Goal: Communication & Community: Answer question/provide support

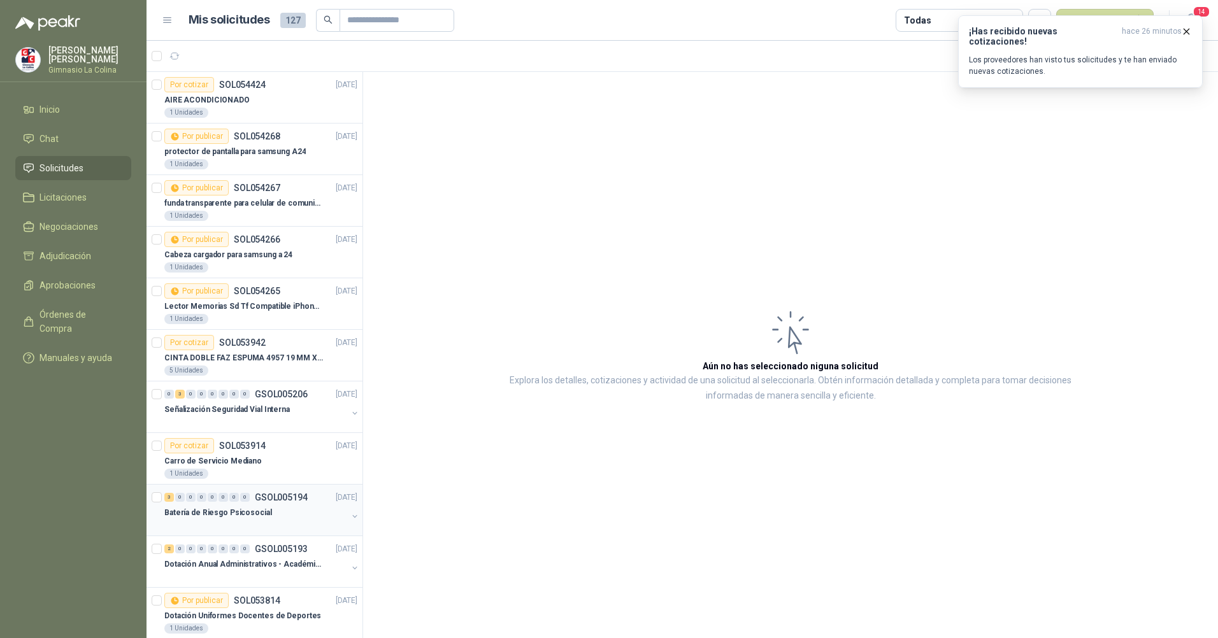
scroll to position [382, 0]
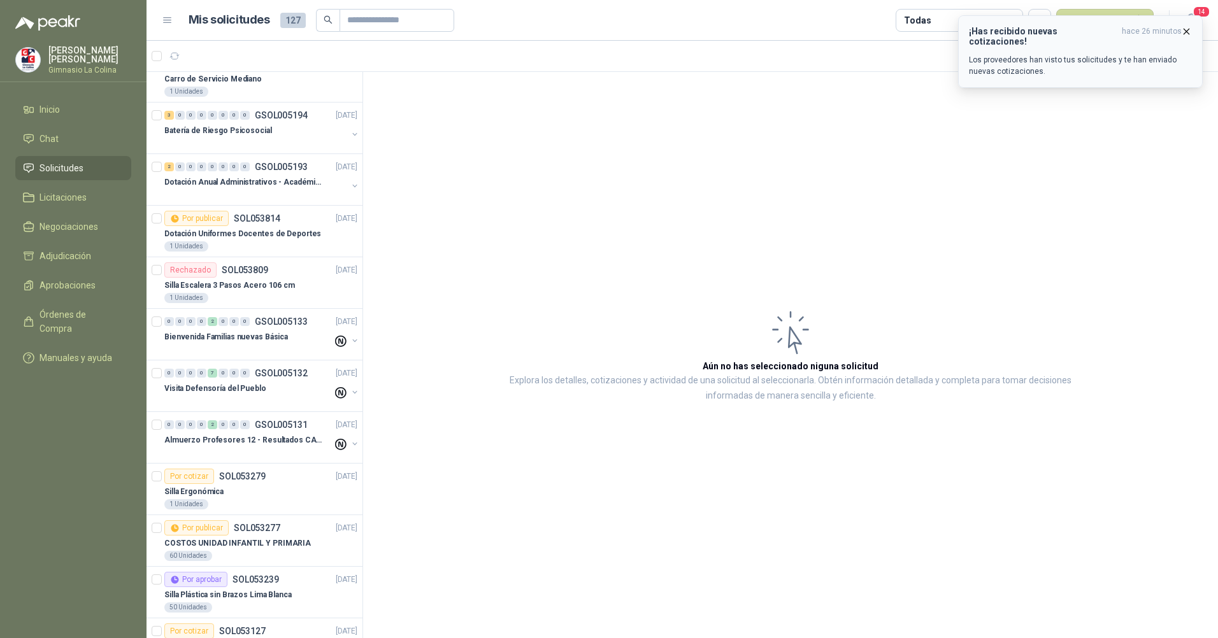
click at [1185, 26] on icon "button" at bounding box center [1186, 31] width 11 height 11
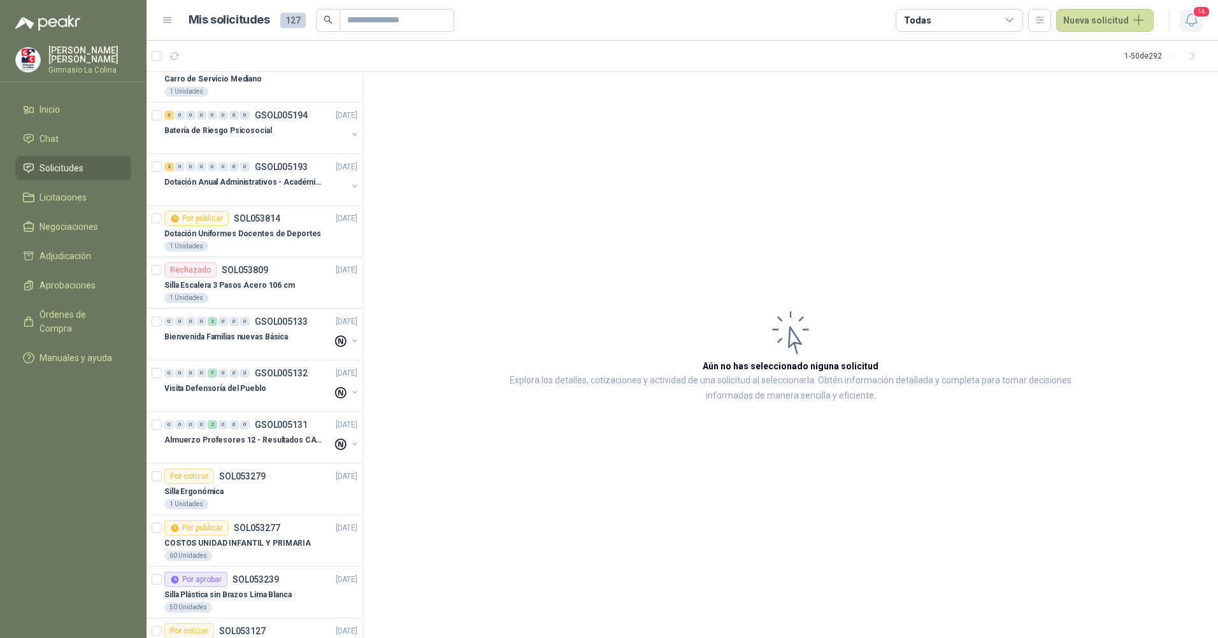
click at [1195, 17] on span "14" at bounding box center [1201, 12] width 18 height 12
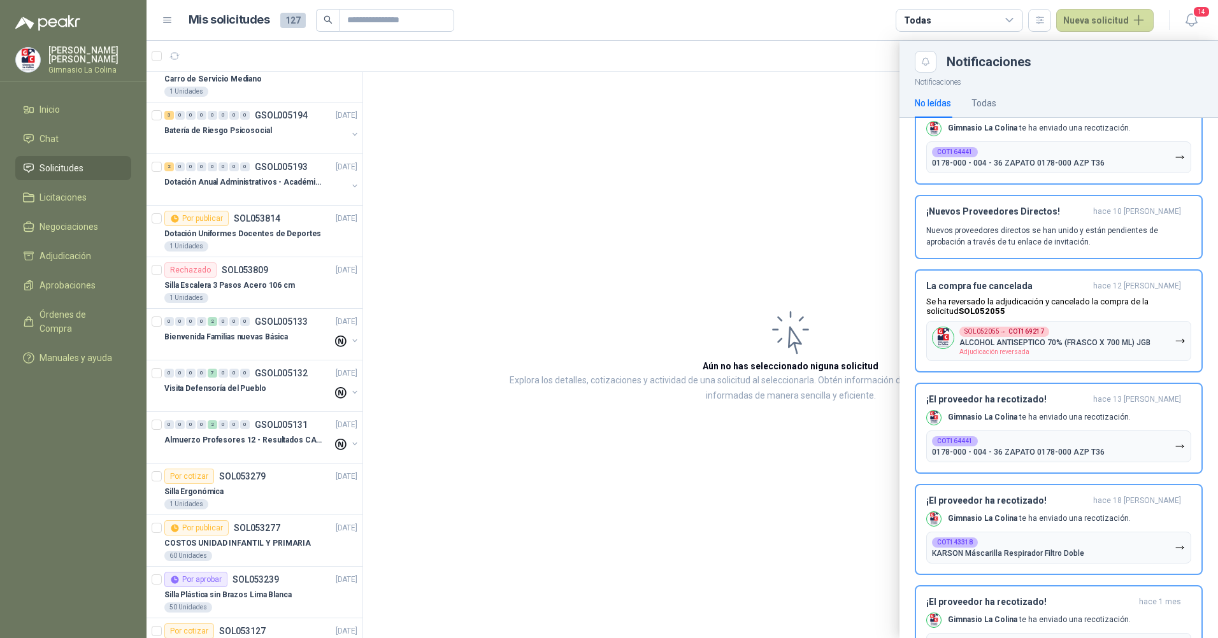
scroll to position [831, 0]
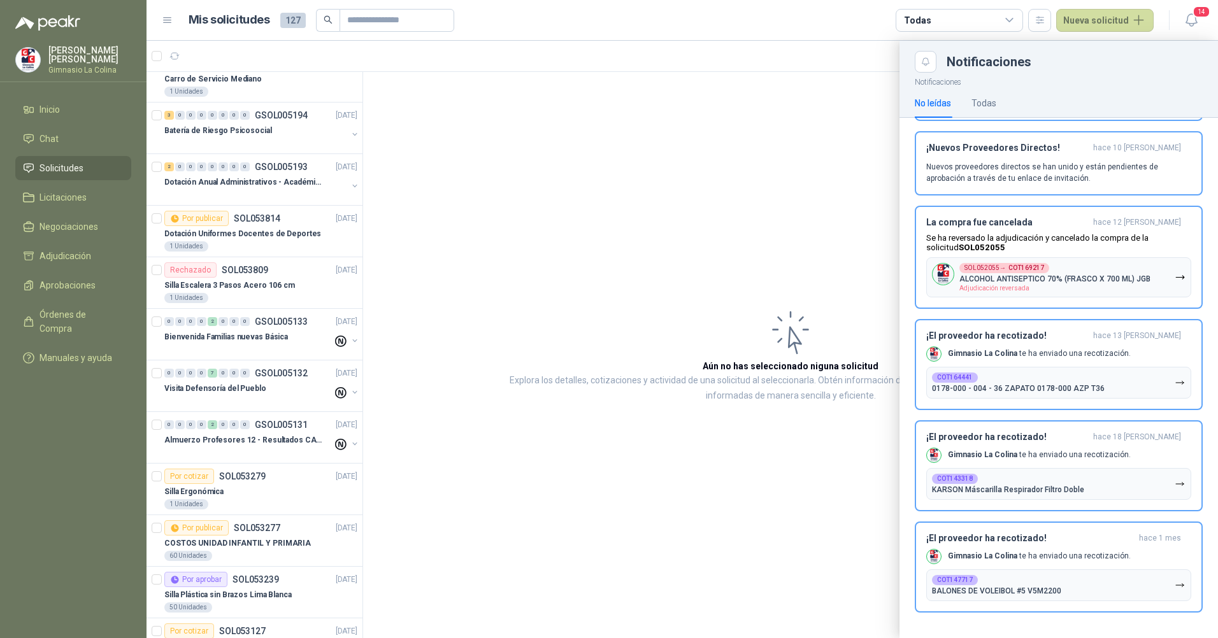
click at [692, 492] on div at bounding box center [681, 339] width 1071 height 597
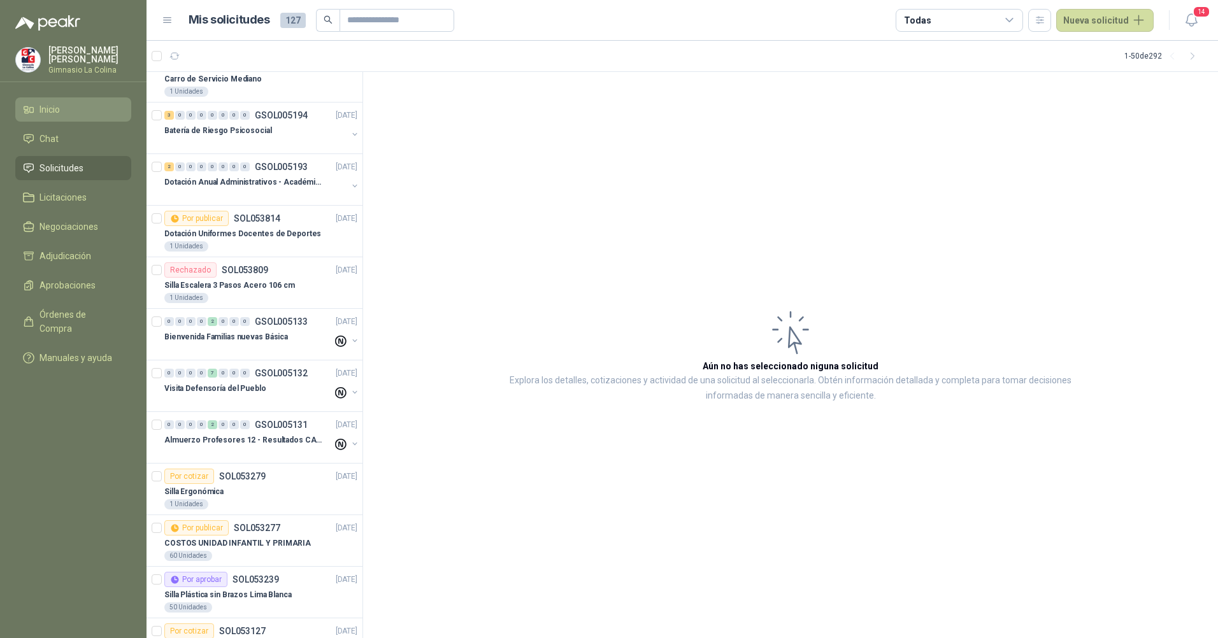
click at [63, 109] on li "Inicio" at bounding box center [73, 110] width 101 height 14
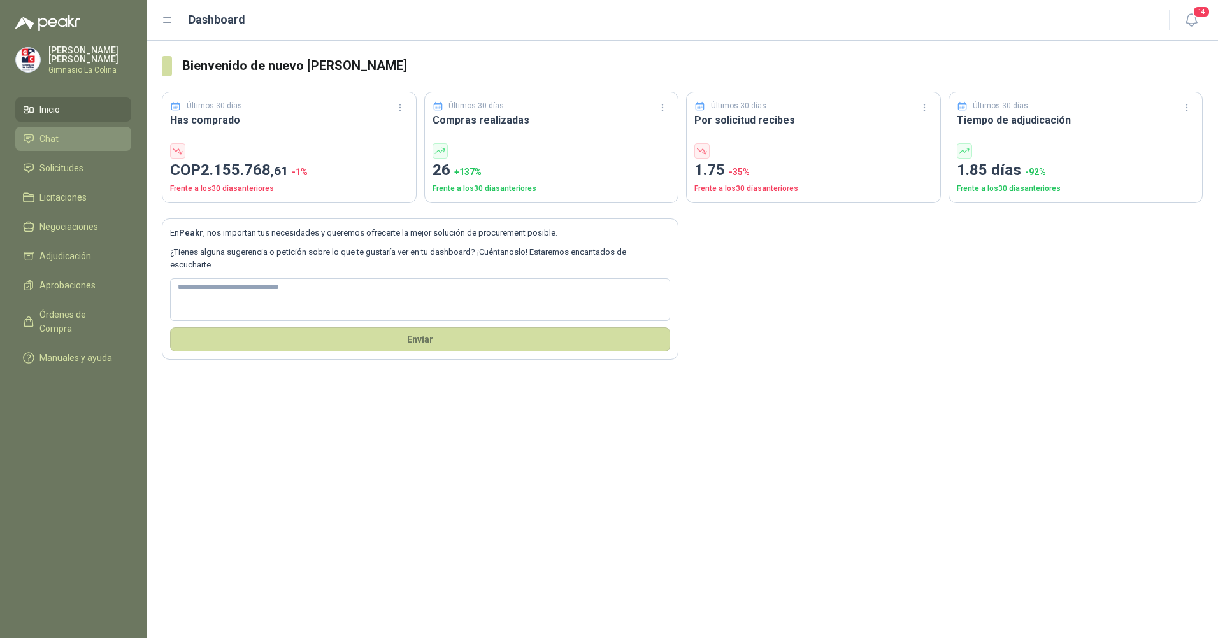
click at [47, 136] on span "Chat" at bounding box center [48, 139] width 19 height 14
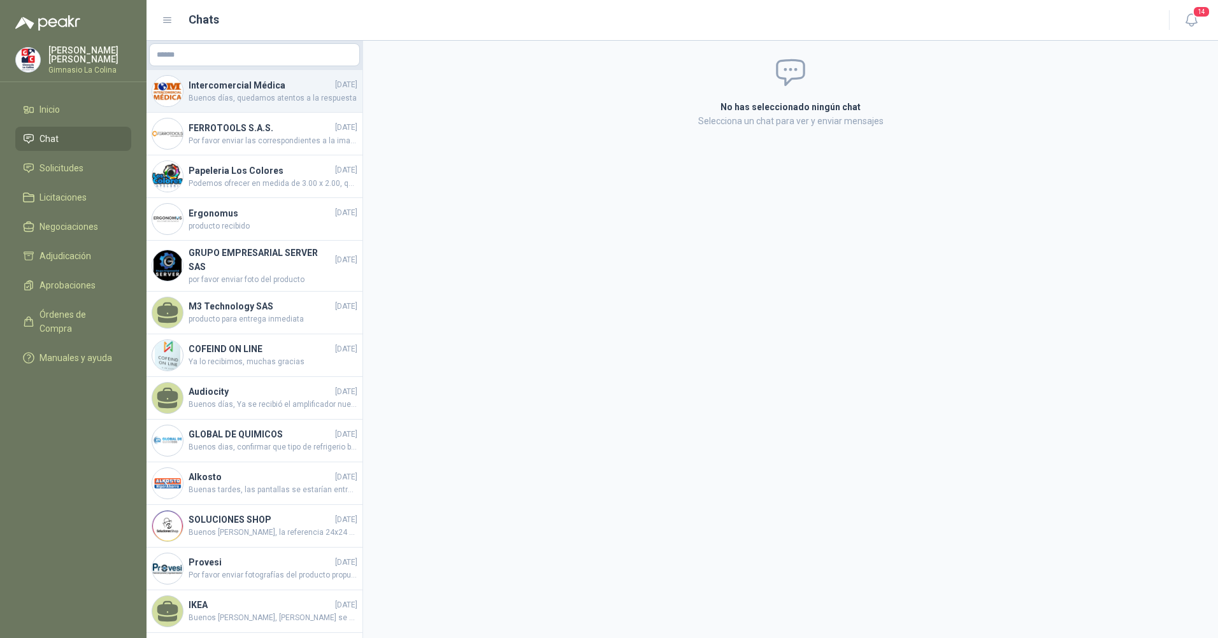
click at [271, 93] on span "Buenos días, quedamos atentos a la respuesta" at bounding box center [273, 98] width 169 height 12
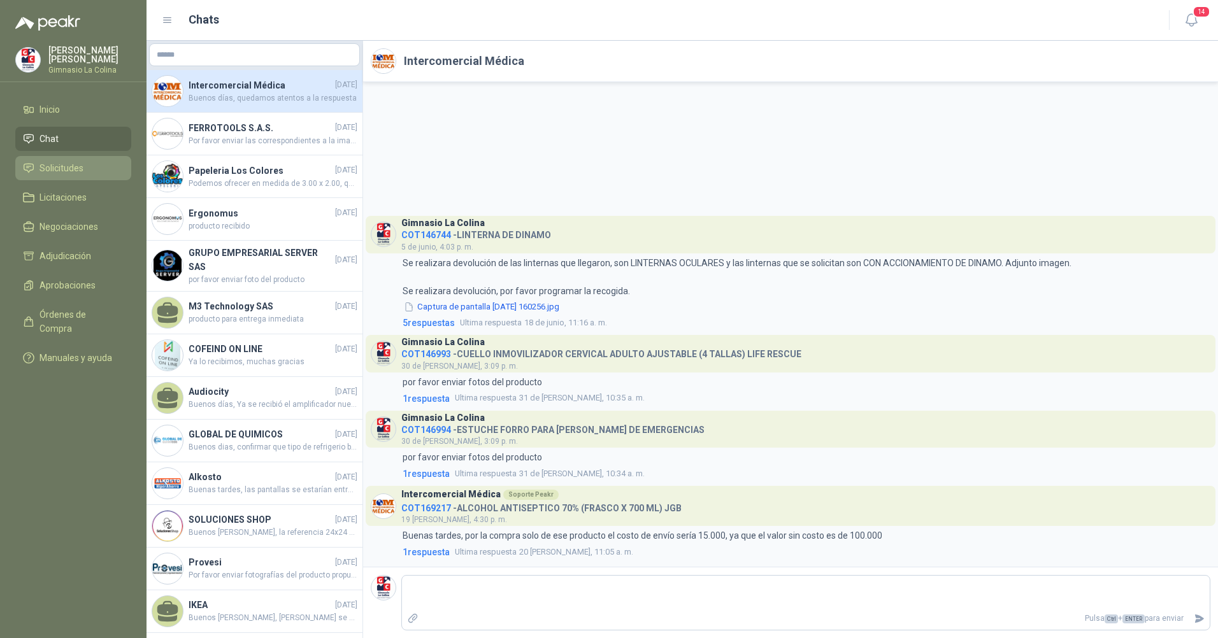
click at [73, 170] on span "Solicitudes" at bounding box center [61, 168] width 44 height 14
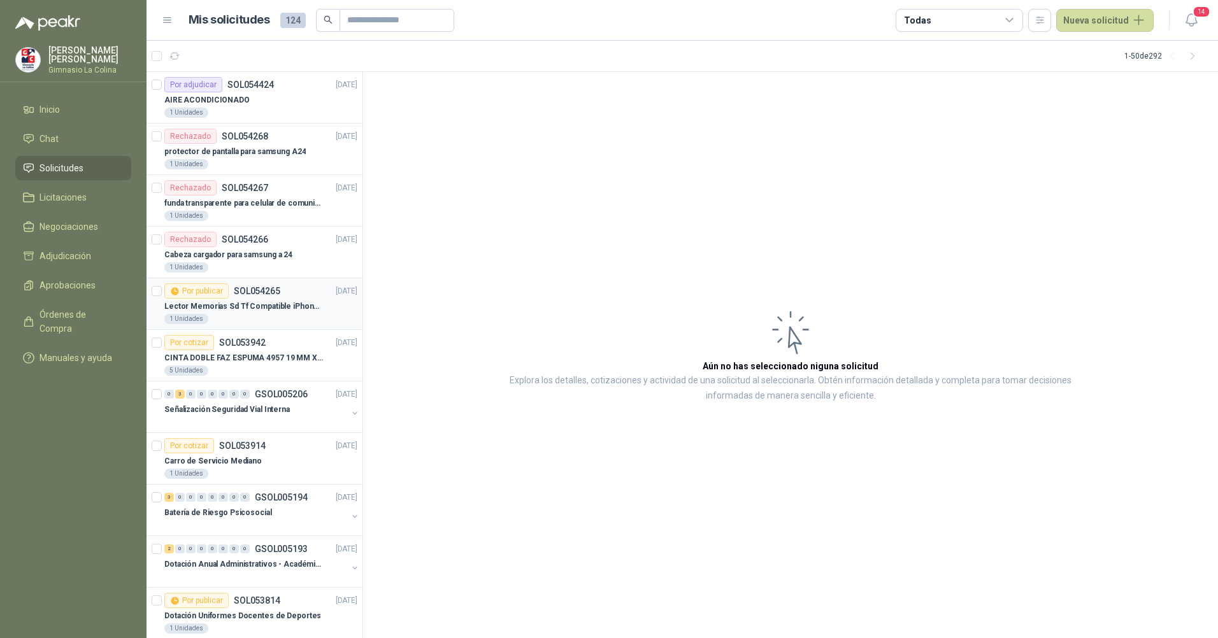
click at [277, 310] on p "Lector Memorias Sd Tf Compatible iPhone iPad." at bounding box center [243, 307] width 159 height 12
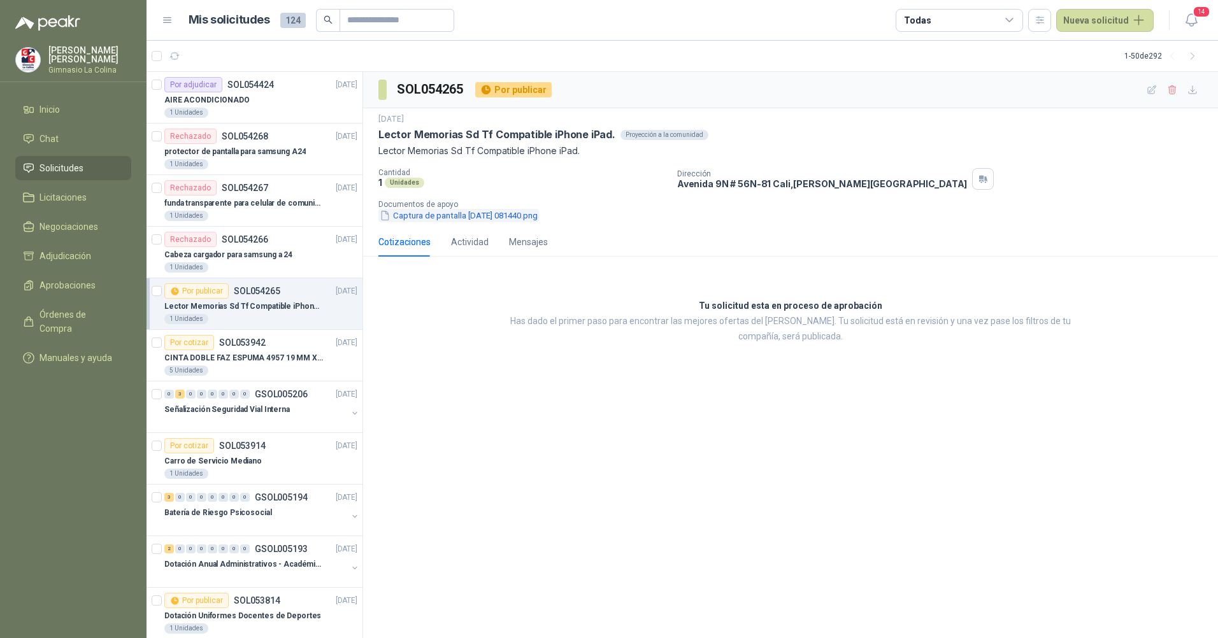
click at [425, 214] on button "Captura de pantalla [DATE] 081440.png" at bounding box center [458, 215] width 161 height 13
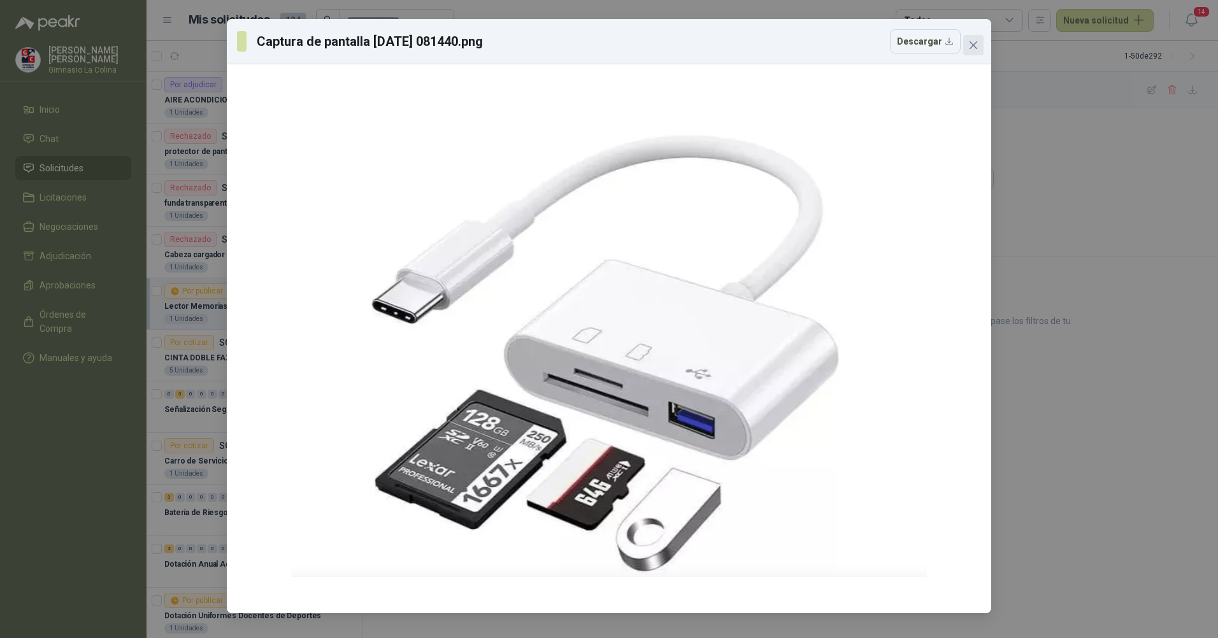
click at [967, 48] on span "Close" at bounding box center [973, 45] width 20 height 10
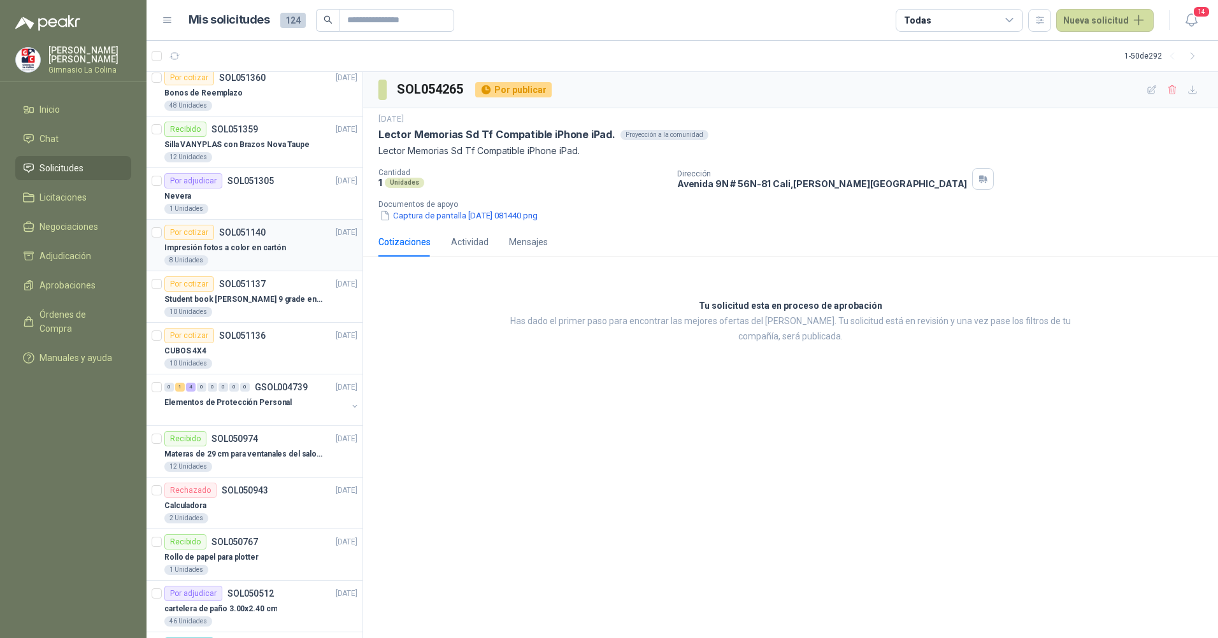
scroll to position [2030, 0]
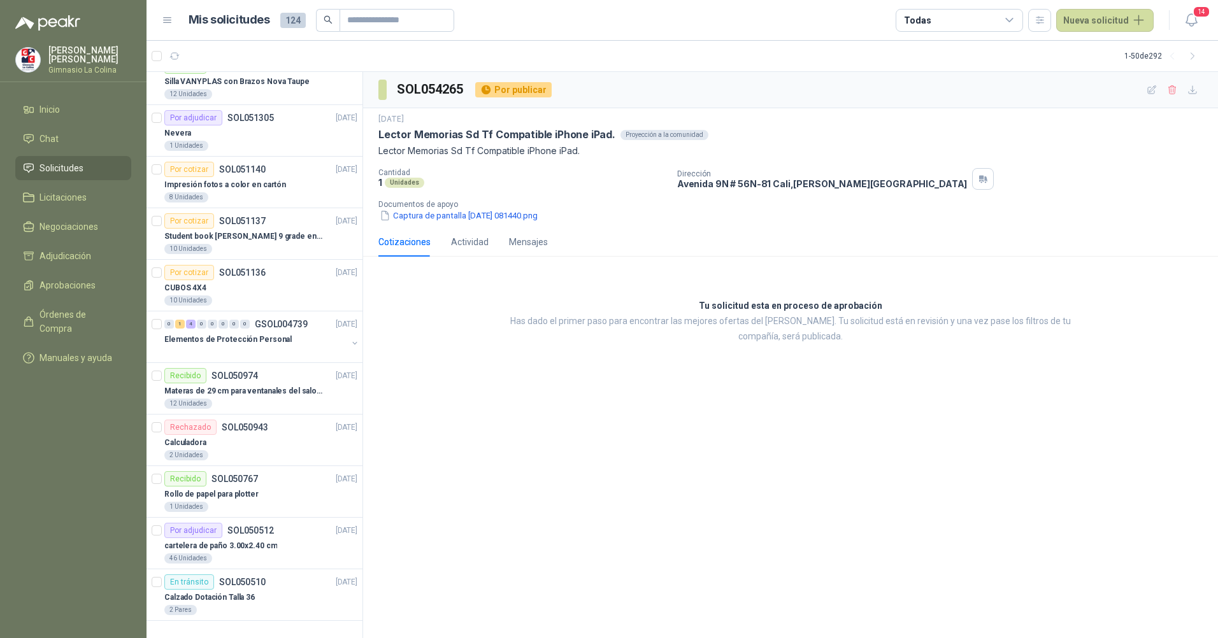
click at [1004, 16] on div "Todas" at bounding box center [958, 20] width 127 height 23
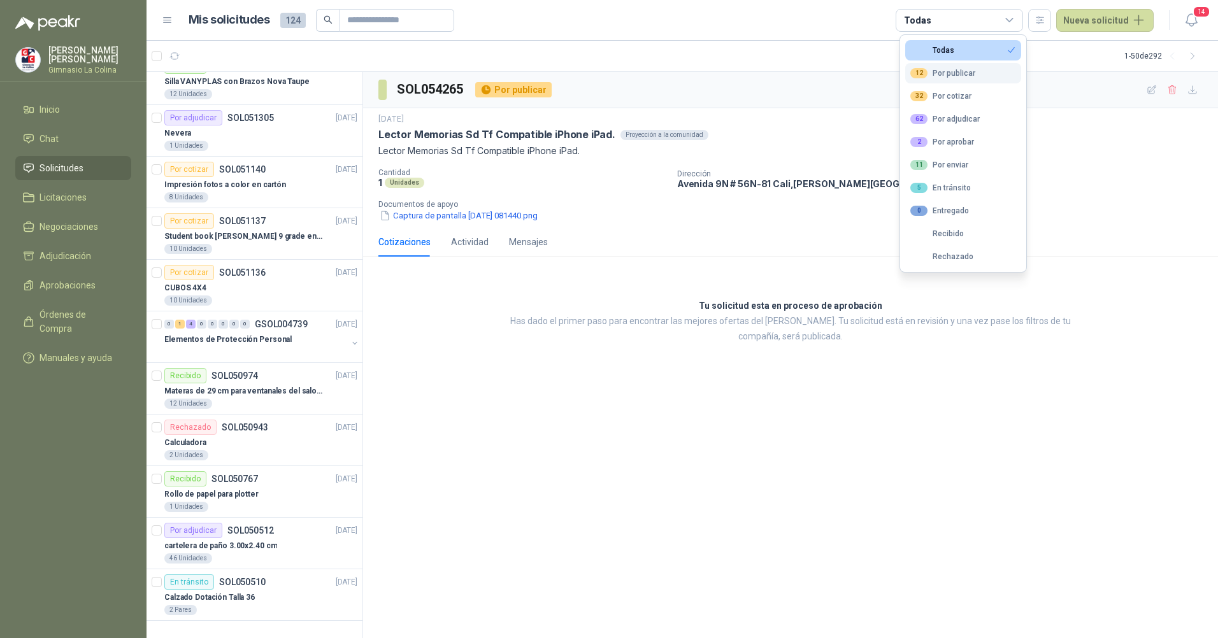
click at [956, 76] on div "12 Por publicar" at bounding box center [942, 73] width 65 height 10
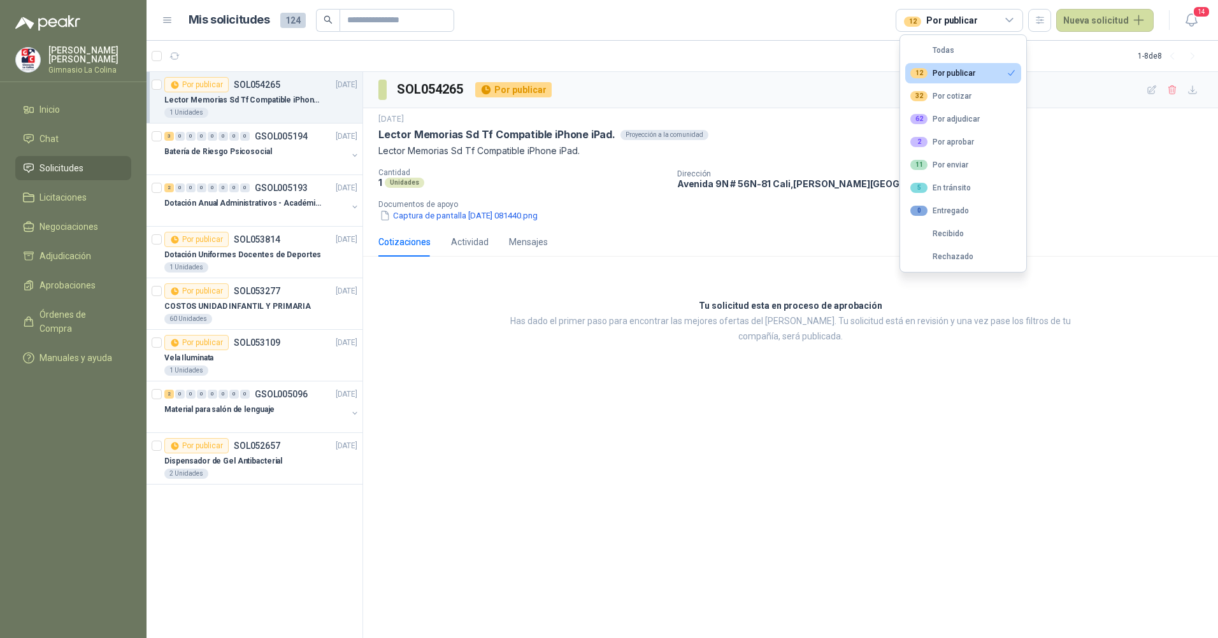
scroll to position [0, 0]
click at [275, 98] on p "Lector Memorias Sd Tf Compatible iPhone iPad." at bounding box center [243, 100] width 159 height 12
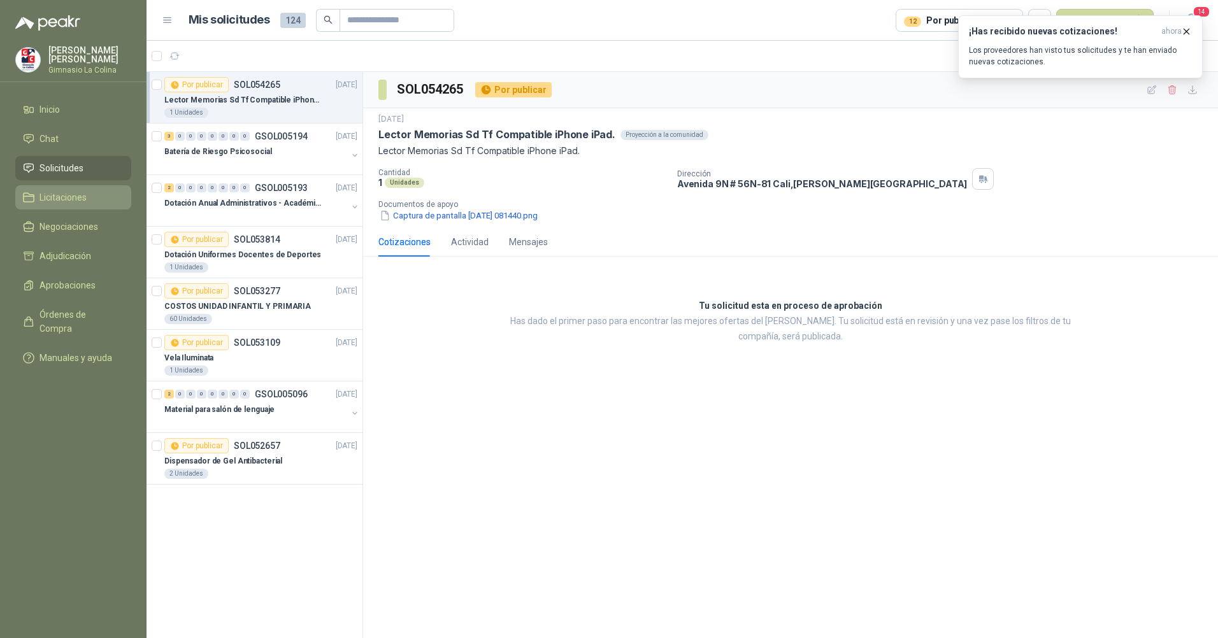
click at [73, 199] on span "Licitaciones" at bounding box center [62, 197] width 47 height 14
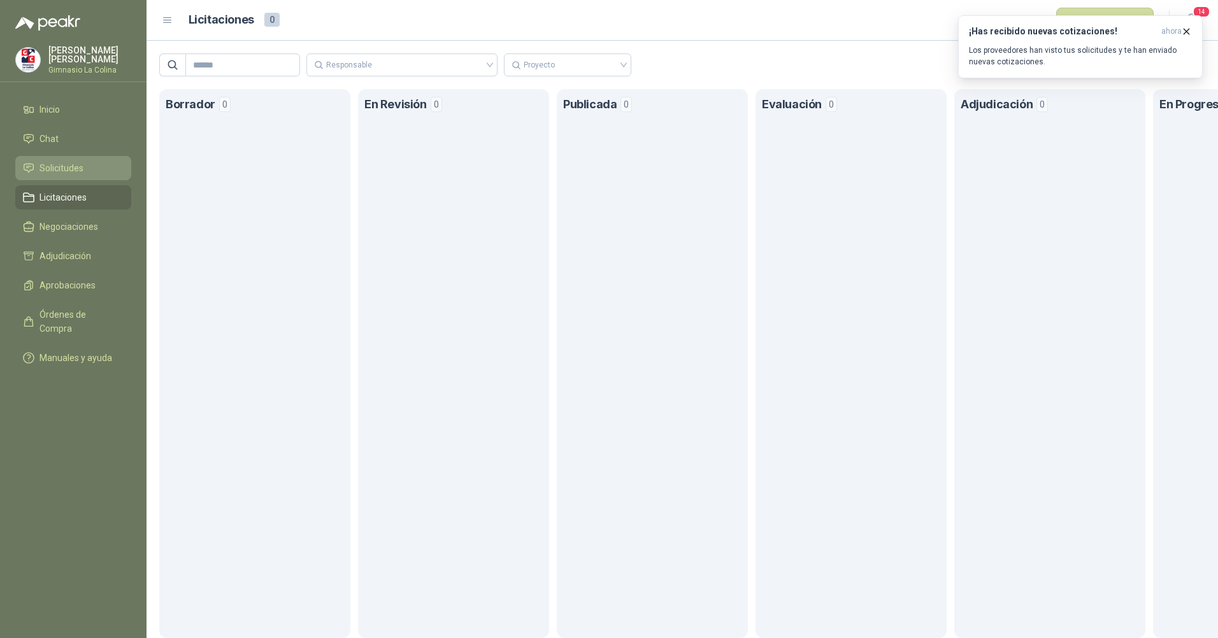
click at [92, 170] on li "Solicitudes" at bounding box center [73, 168] width 101 height 14
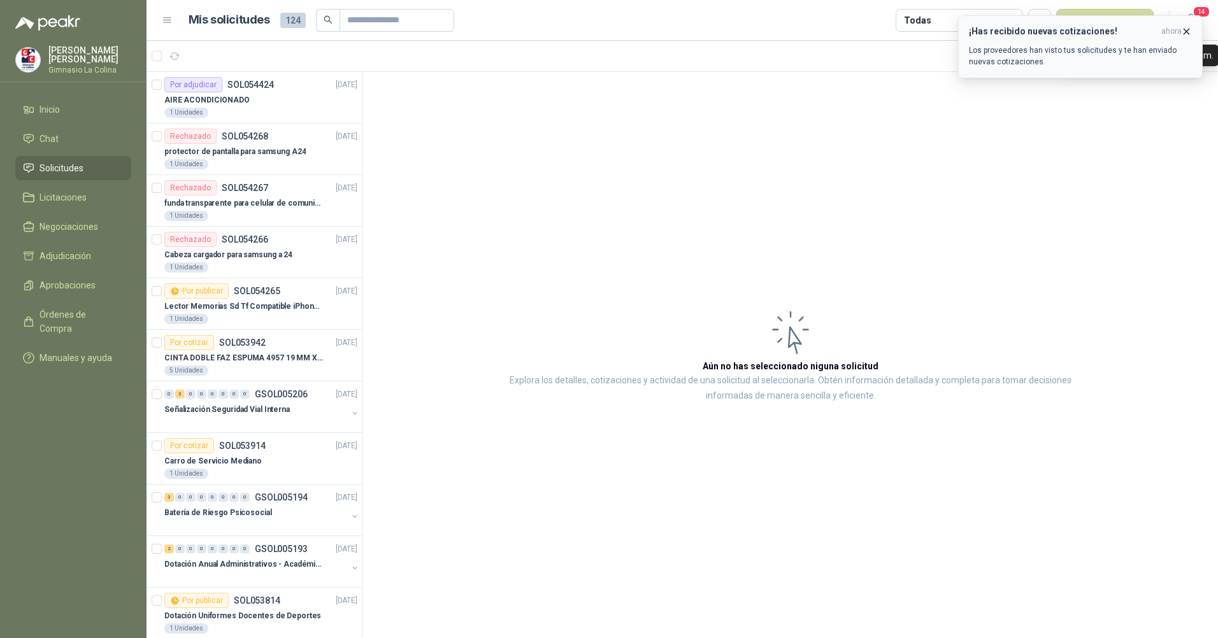
click at [1189, 28] on icon "button" at bounding box center [1186, 31] width 11 height 11
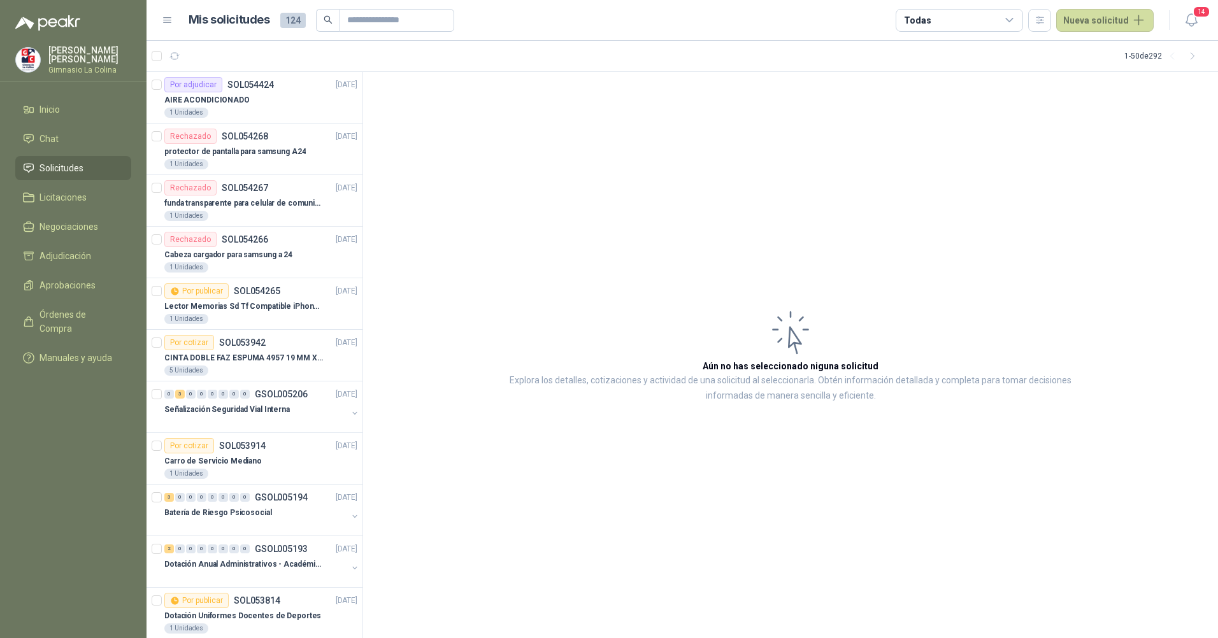
click at [1014, 17] on icon at bounding box center [1009, 20] width 11 height 11
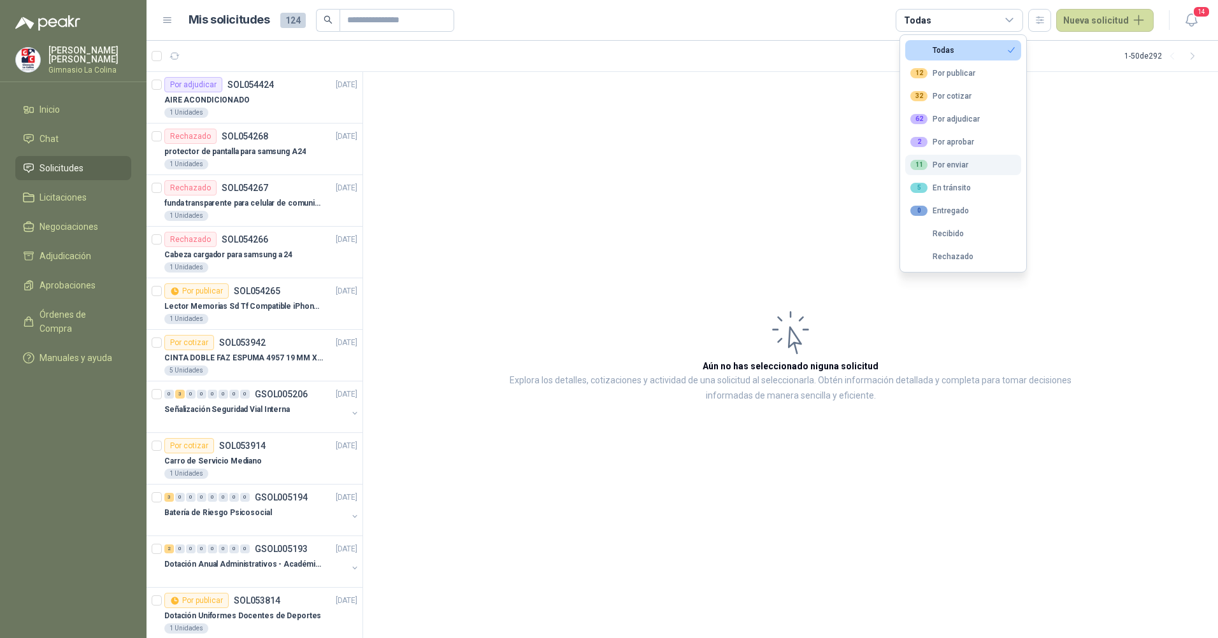
click at [957, 170] on button "11 Por enviar" at bounding box center [963, 165] width 116 height 20
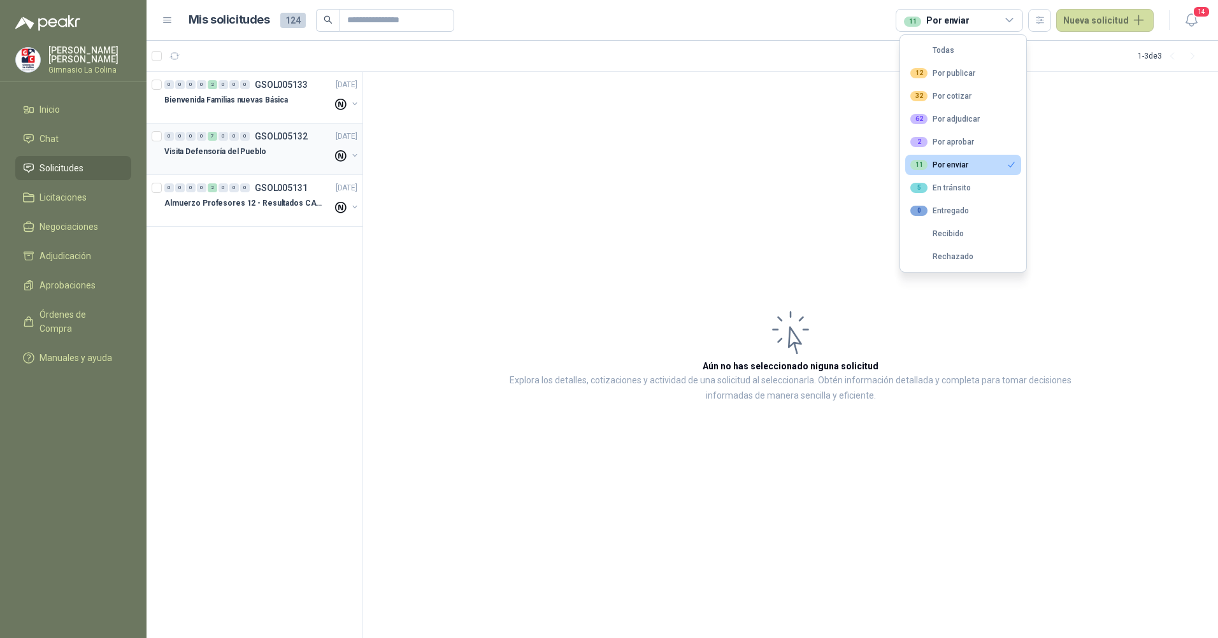
click at [239, 135] on div "0 0 0 0 7 0 0 0" at bounding box center [206, 136] width 85 height 9
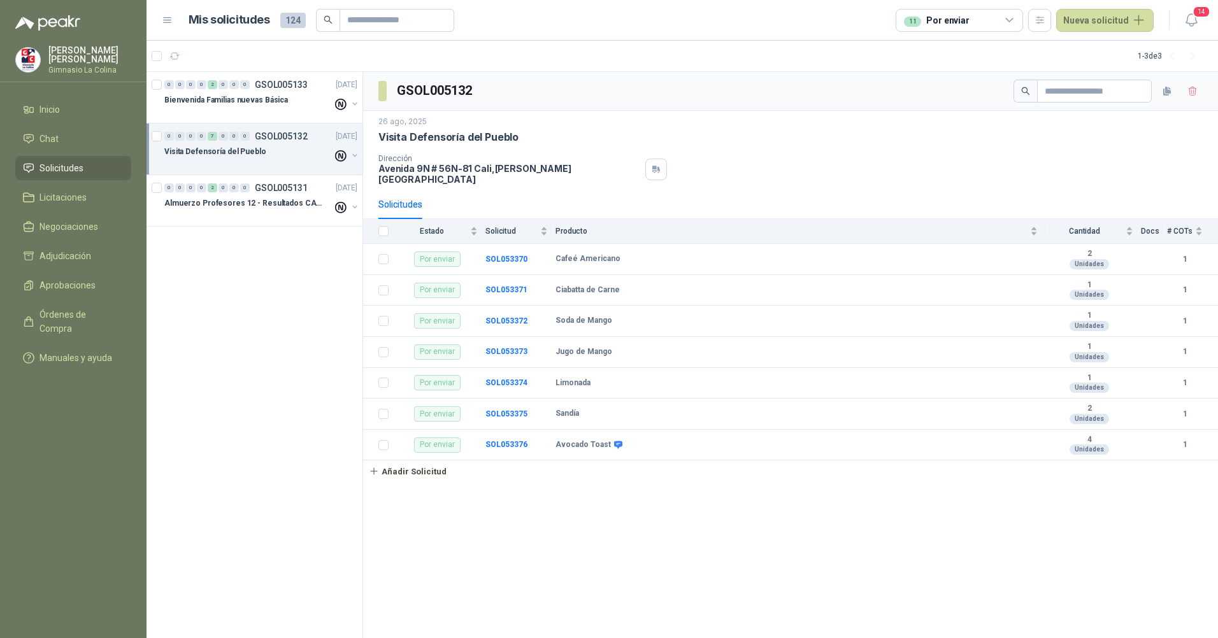
click at [990, 26] on div "11 Por enviar" at bounding box center [958, 20] width 127 height 23
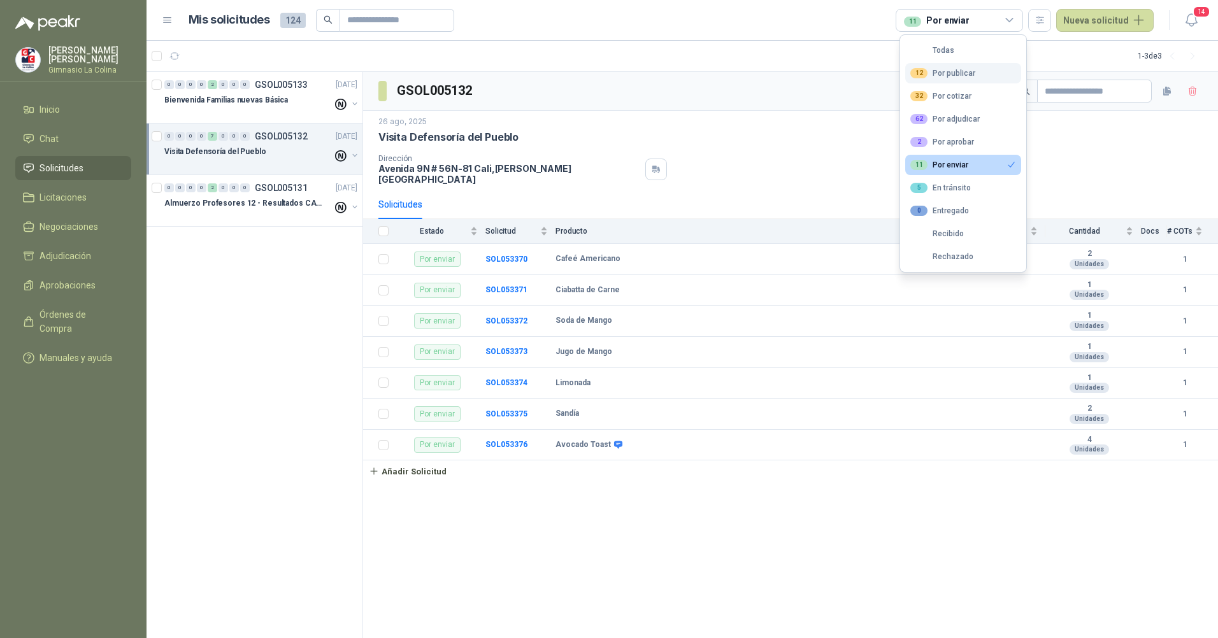
click at [974, 75] on button "12 Por publicar" at bounding box center [963, 73] width 116 height 20
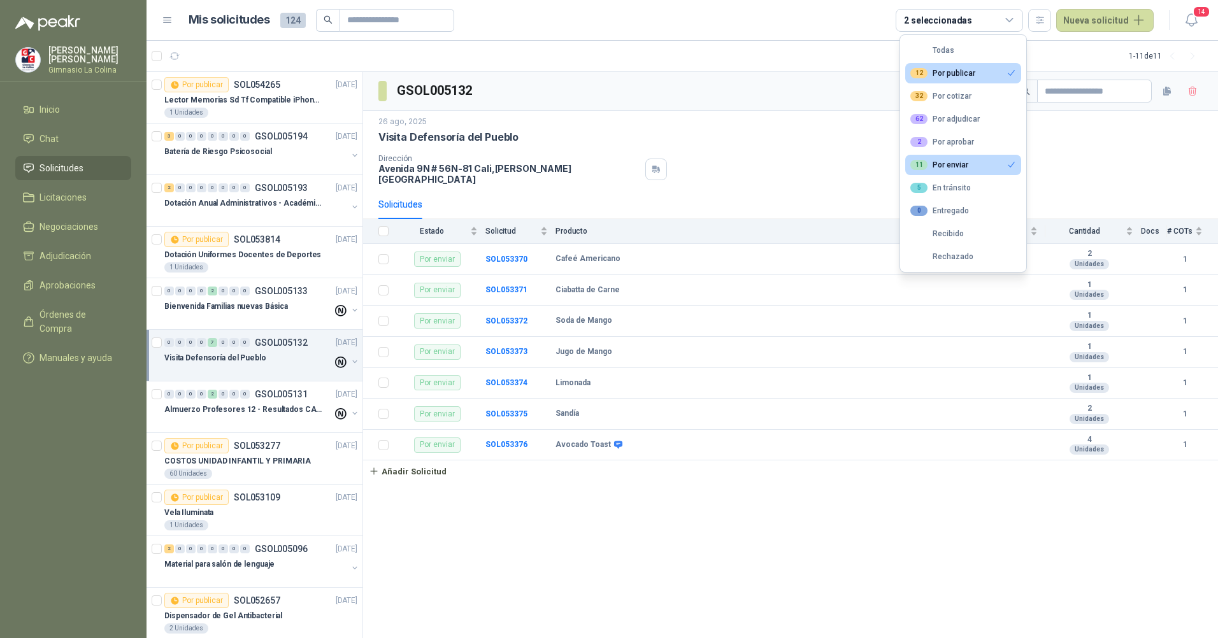
click at [956, 161] on div "11 Por enviar" at bounding box center [939, 165] width 58 height 10
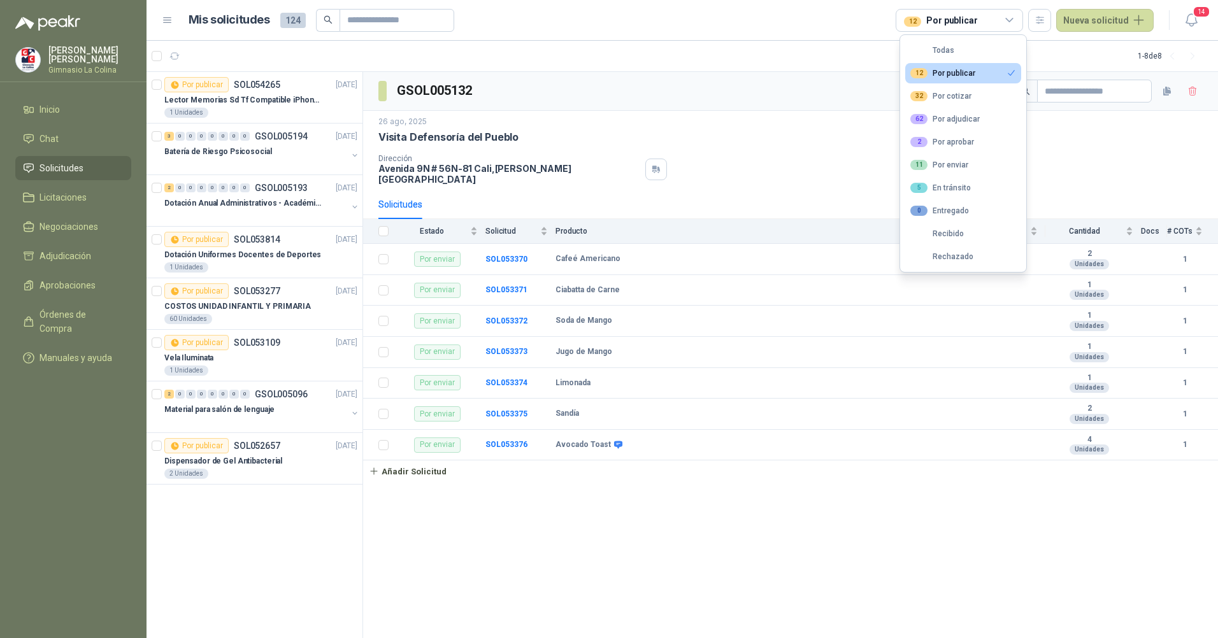
click at [992, 75] on button "12 Por publicar" at bounding box center [963, 73] width 116 height 20
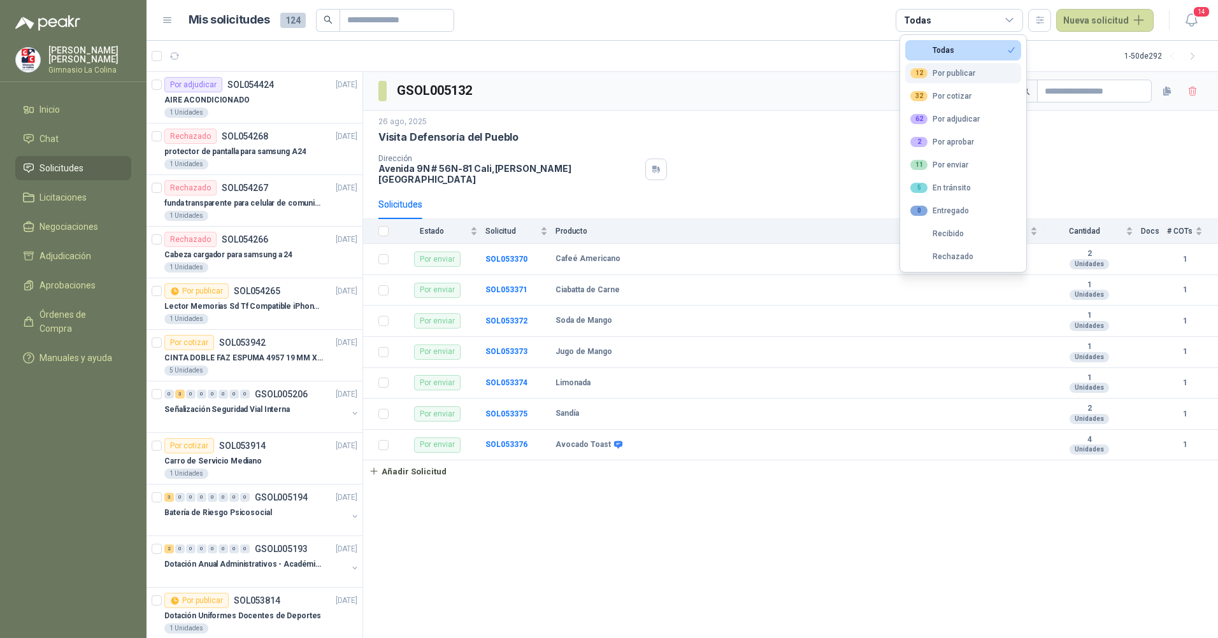
click at [942, 74] on div "12 Por publicar" at bounding box center [942, 73] width 65 height 10
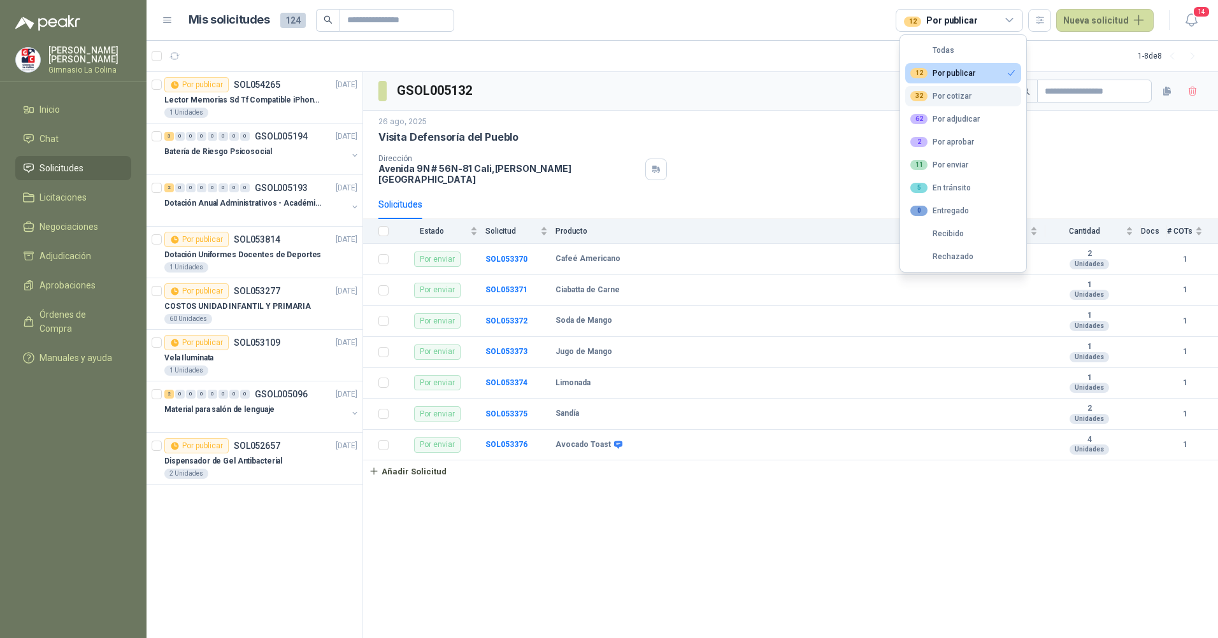
click at [938, 97] on div "32 Por cotizar" at bounding box center [940, 96] width 61 height 10
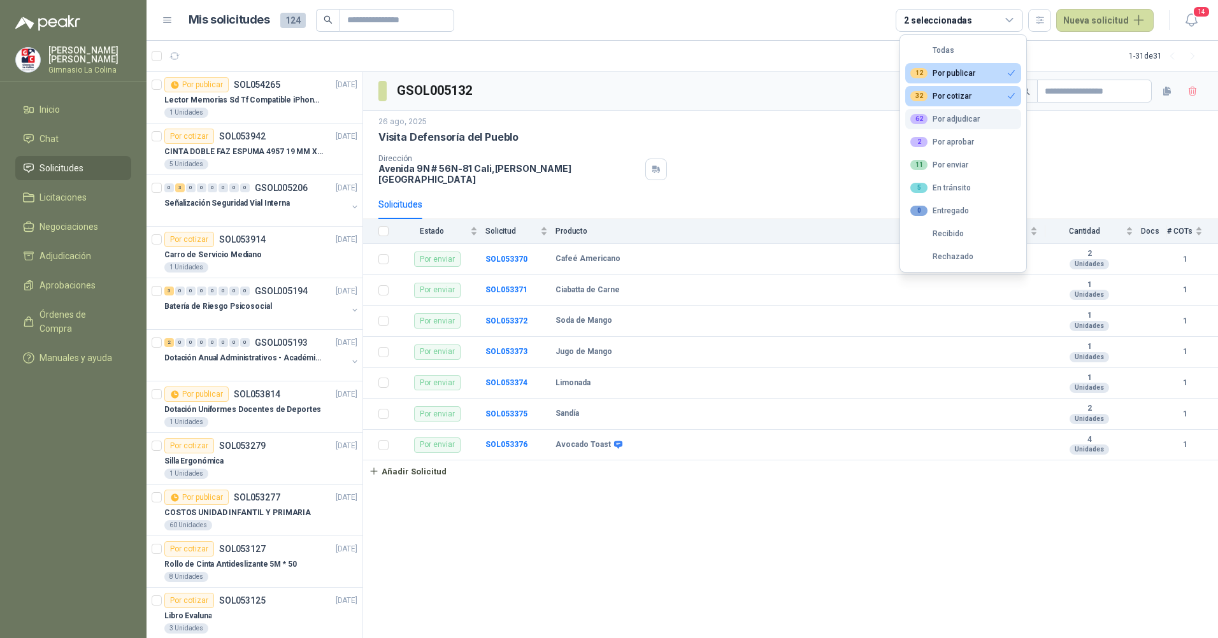
click at [948, 122] on div "62 Por adjudicar" at bounding box center [944, 119] width 69 height 10
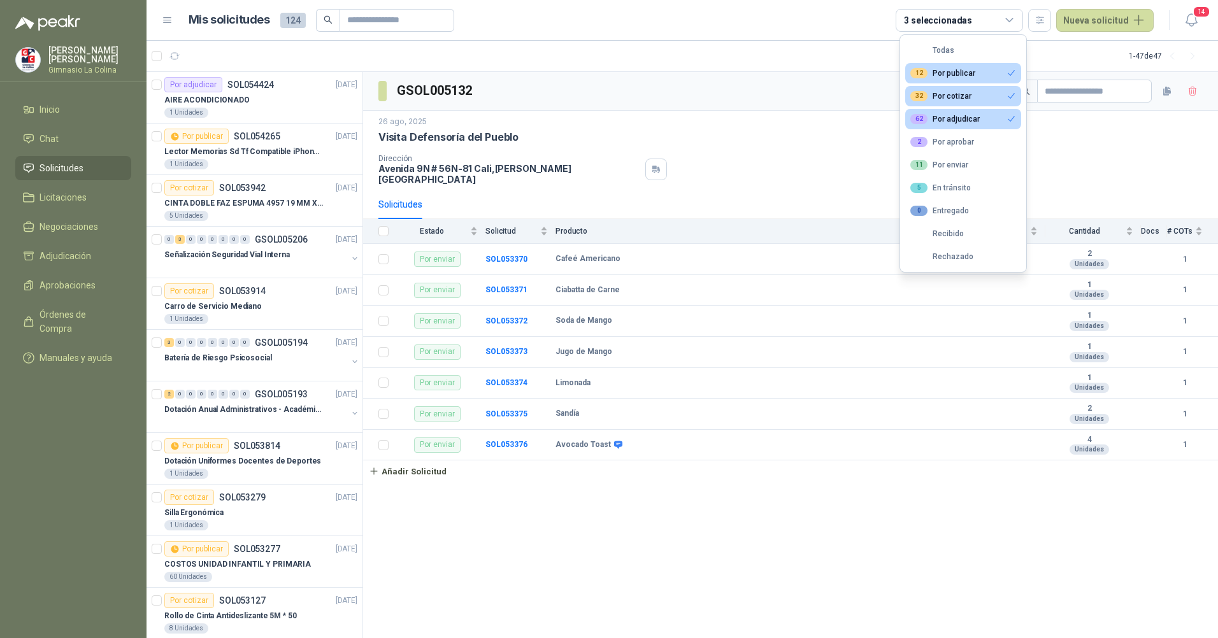
drag, startPoint x: 966, startPoint y: 97, endPoint x: 966, endPoint y: 82, distance: 15.9
click at [966, 96] on div "32 Por cotizar" at bounding box center [940, 96] width 61 height 10
click at [966, 71] on div "12 Por publicar" at bounding box center [942, 73] width 65 height 10
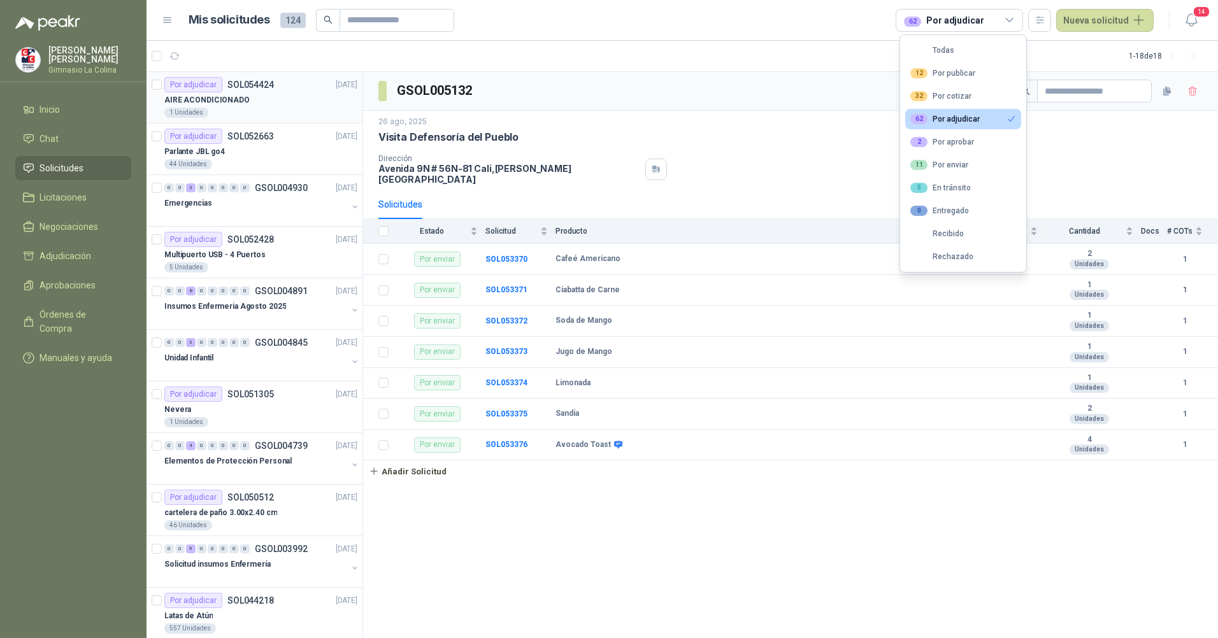
click at [251, 90] on div "Por adjudicar SOL054424" at bounding box center [219, 84] width 110 height 15
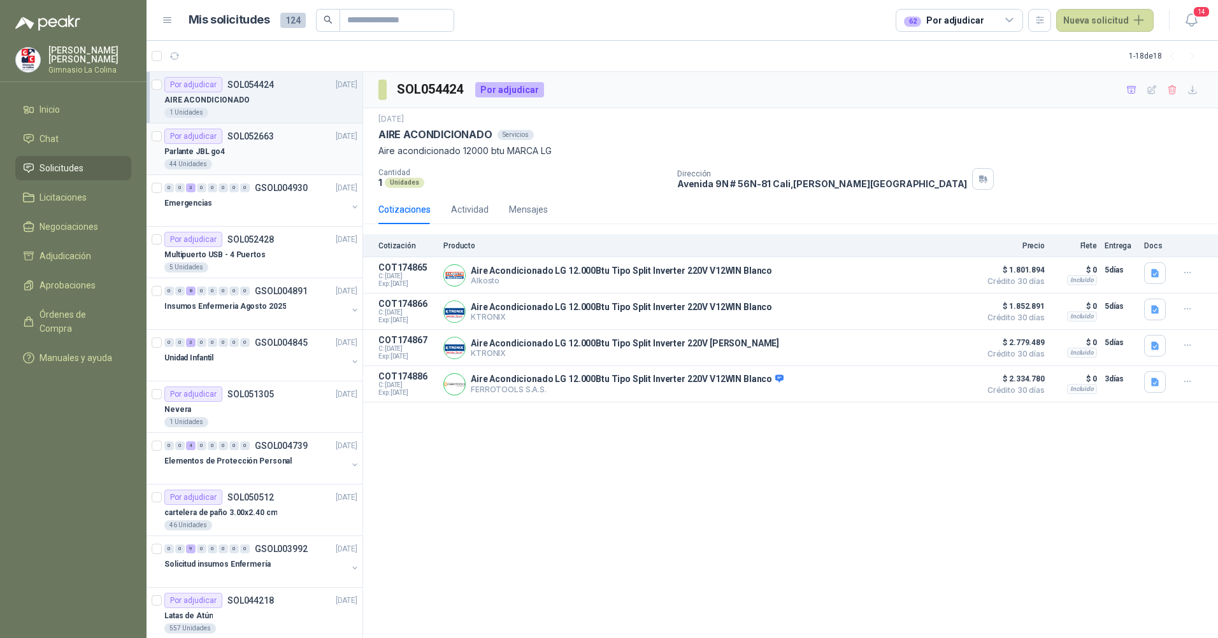
click at [272, 151] on div "Parlante JBL go4" at bounding box center [260, 151] width 193 height 15
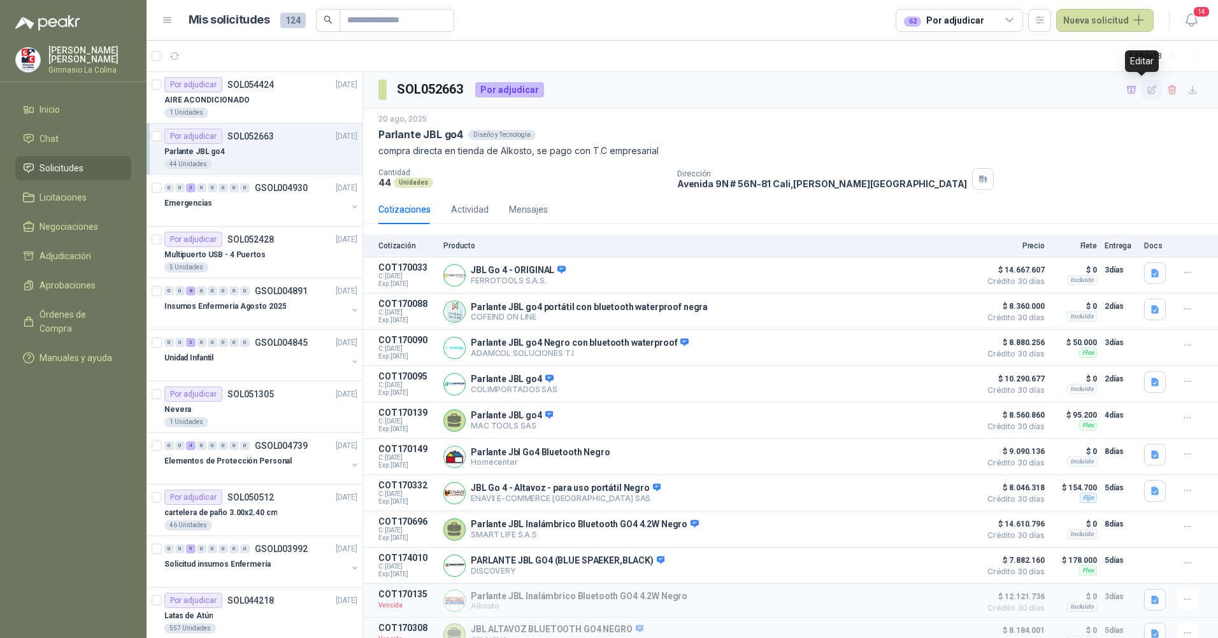
click at [1146, 89] on icon "button" at bounding box center [1151, 90] width 11 height 11
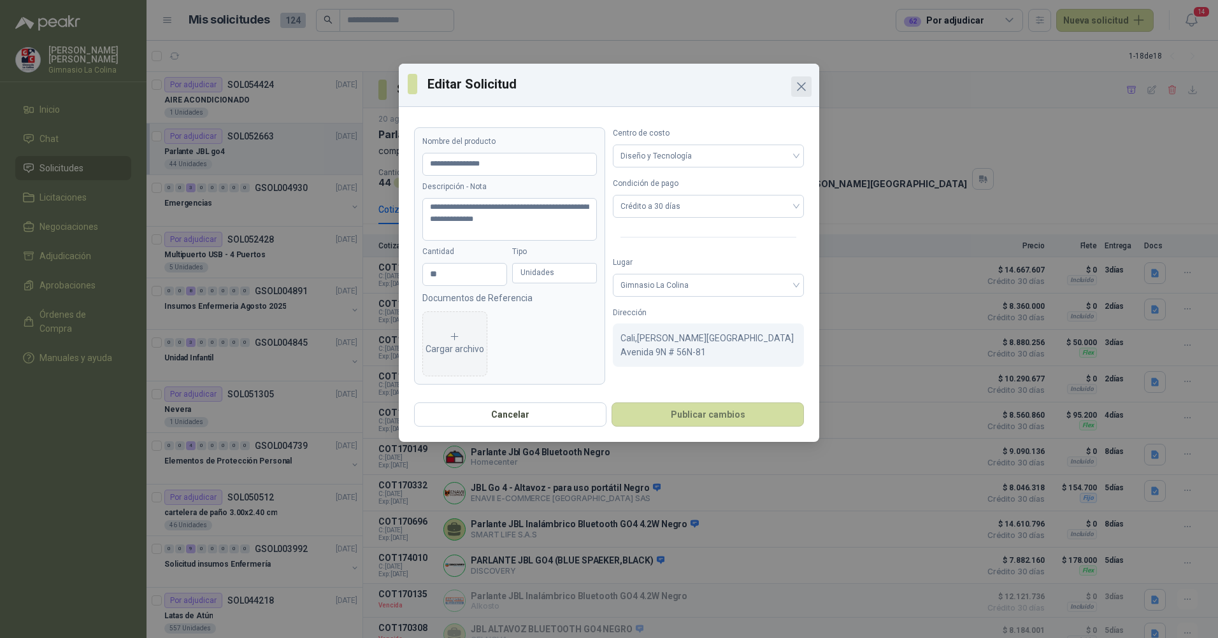
click at [803, 89] on icon "Close" at bounding box center [801, 87] width 8 height 8
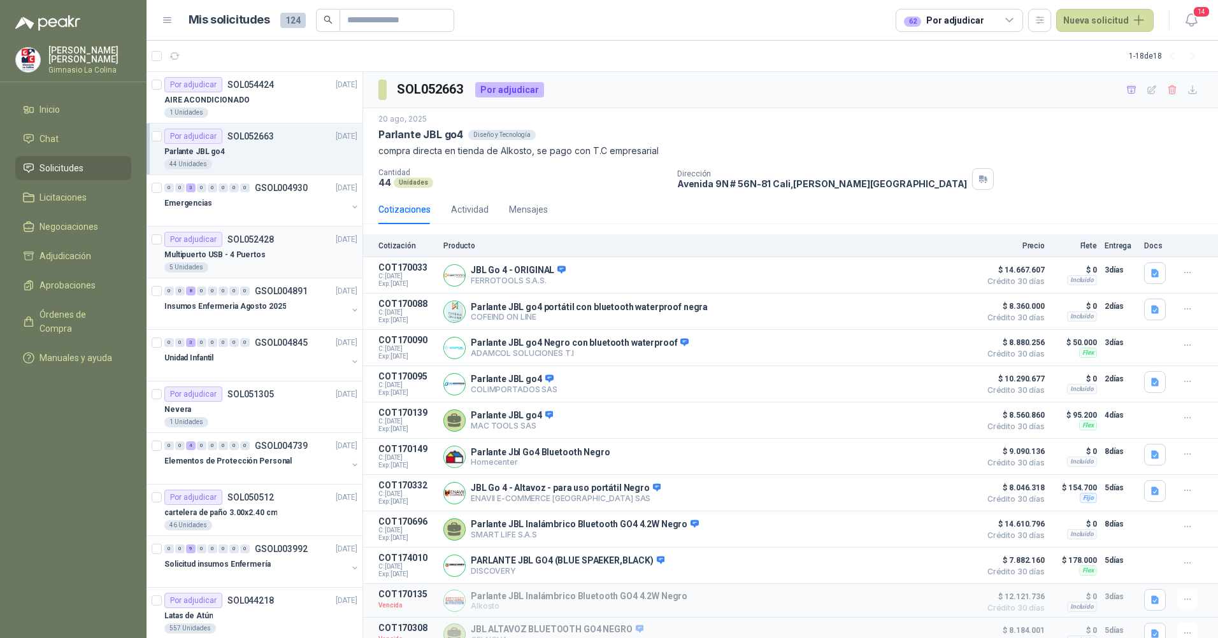
click at [273, 250] on div "Multipuerto USB - 4 Puertos" at bounding box center [260, 254] width 193 height 15
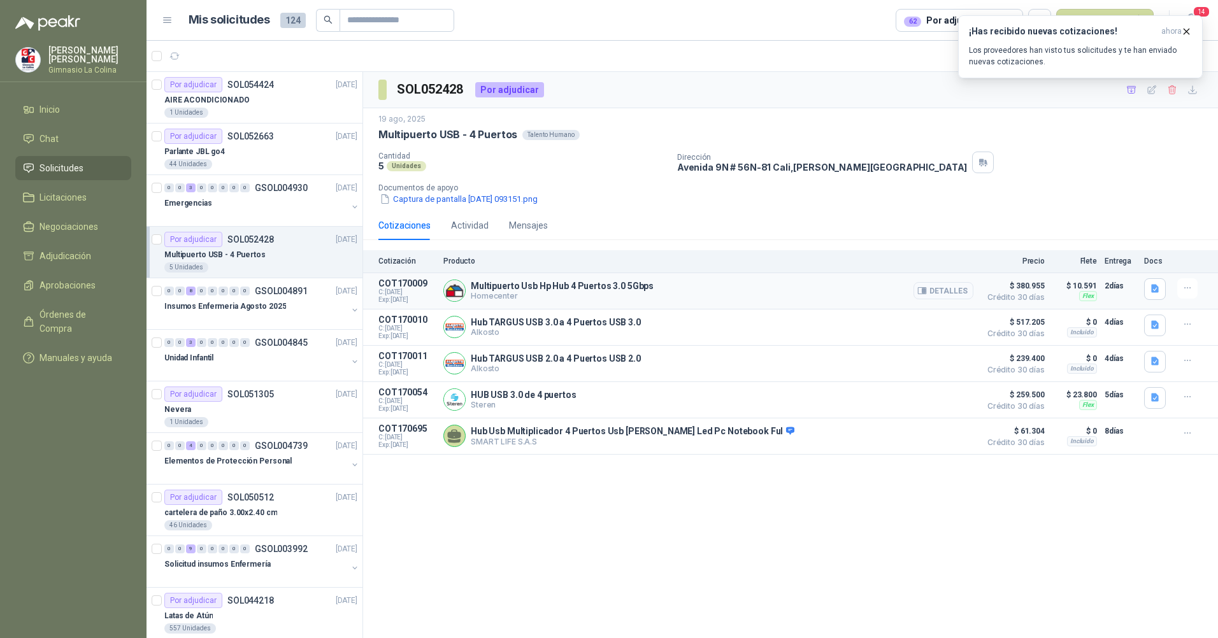
click at [941, 292] on button "Detalles" at bounding box center [943, 290] width 60 height 17
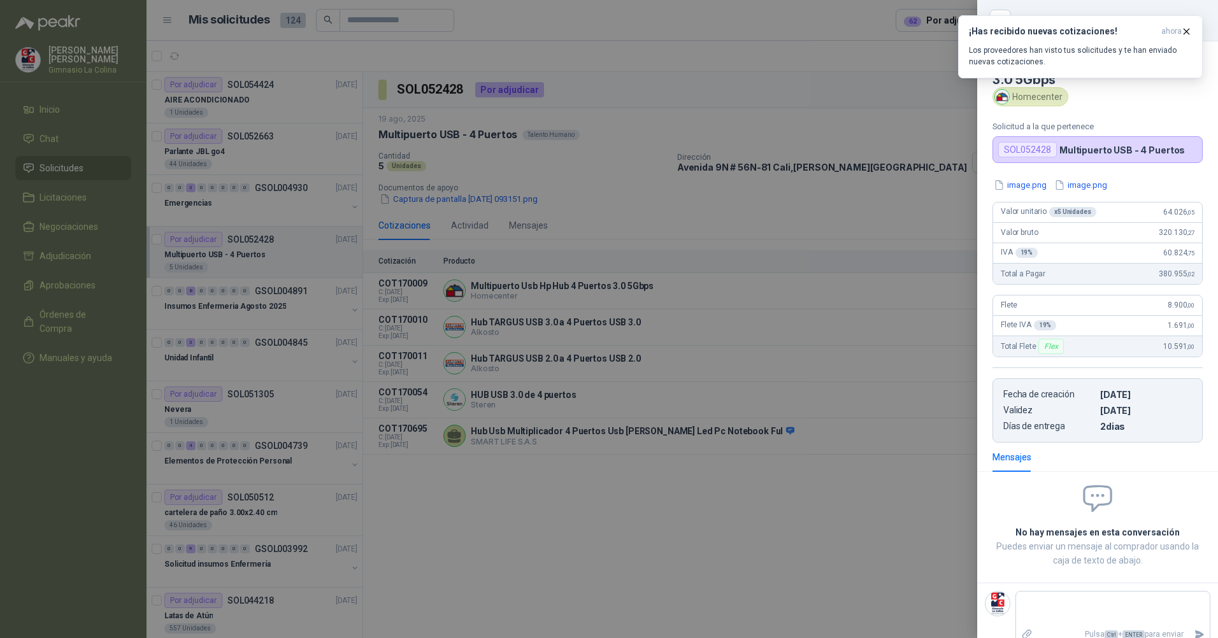
click at [518, 473] on div at bounding box center [609, 319] width 1218 height 638
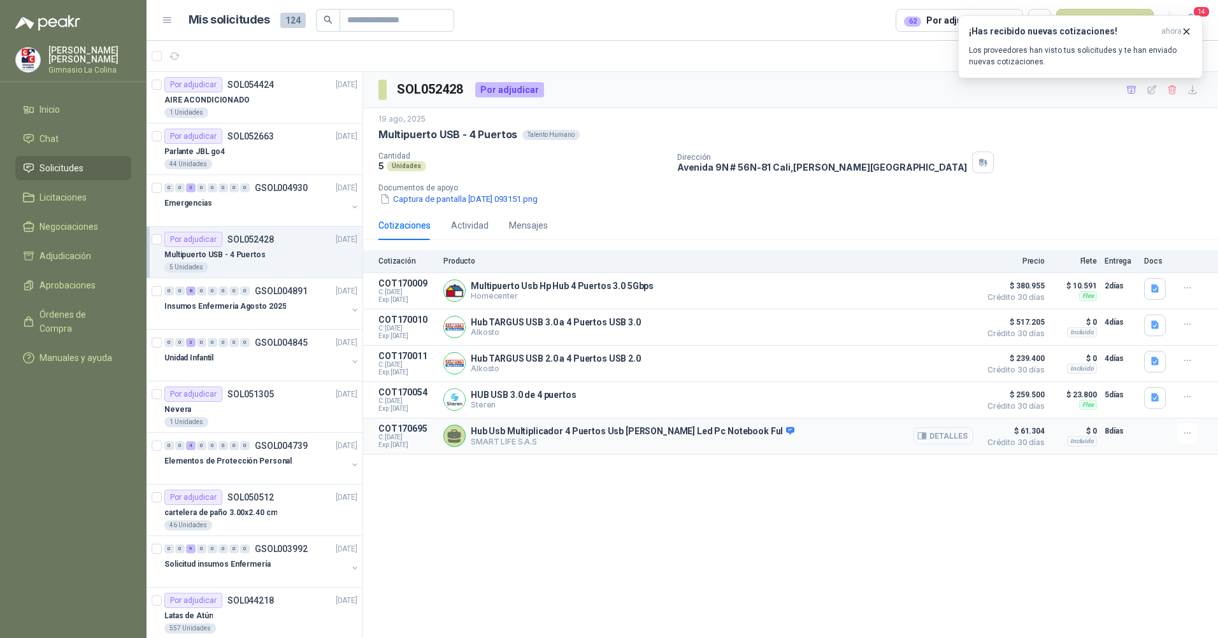
click at [956, 435] on button "Detalles" at bounding box center [943, 435] width 60 height 17
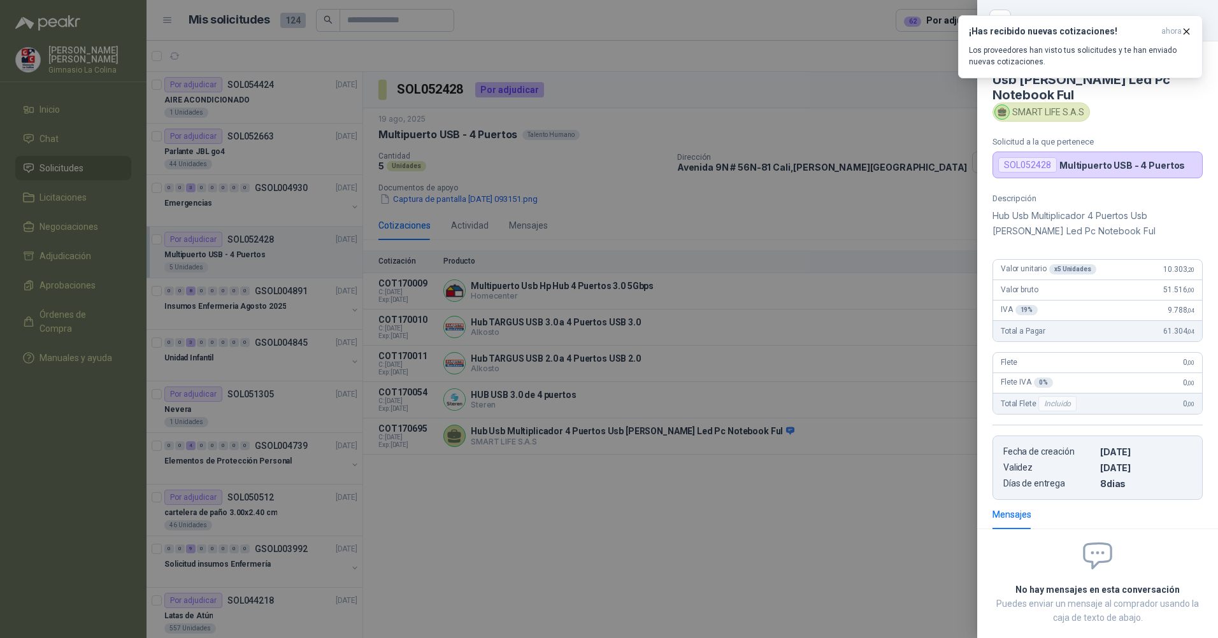
click at [580, 554] on div at bounding box center [609, 319] width 1218 height 638
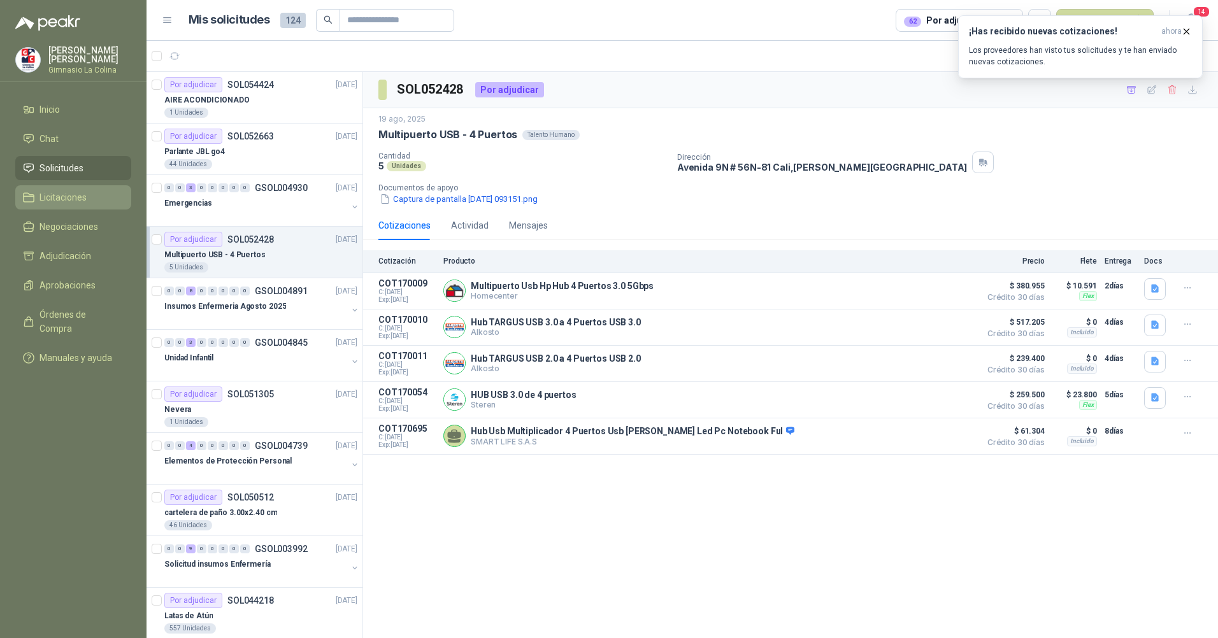
click at [68, 190] on link "Licitaciones" at bounding box center [73, 197] width 116 height 24
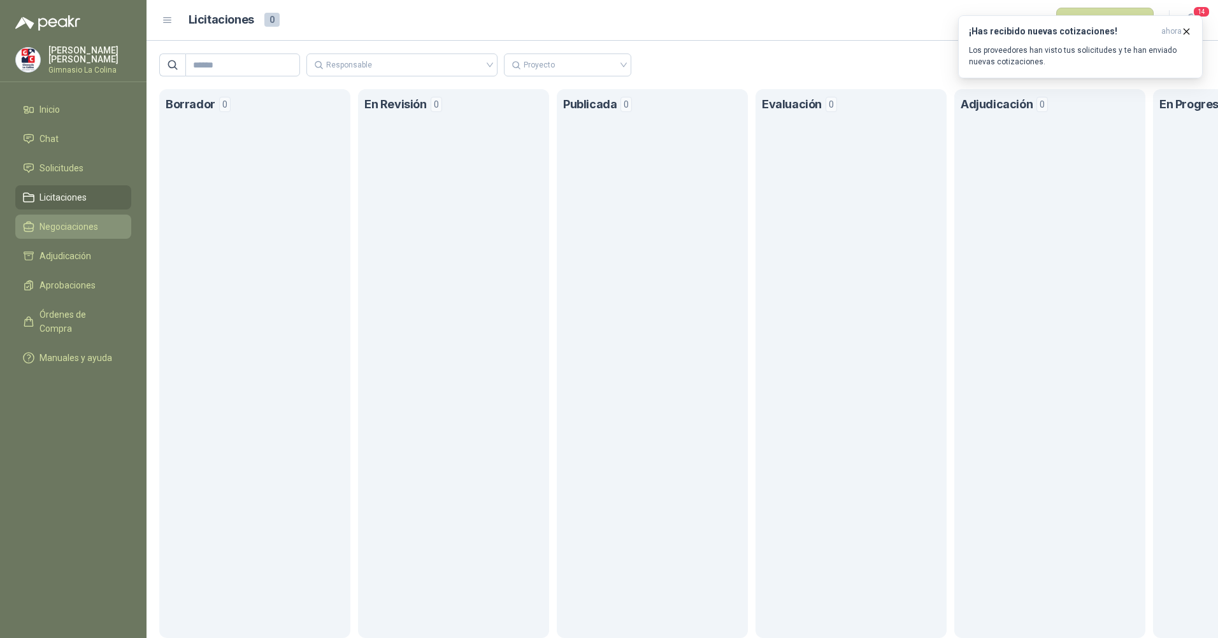
click at [76, 224] on span "Negociaciones" at bounding box center [68, 227] width 59 height 14
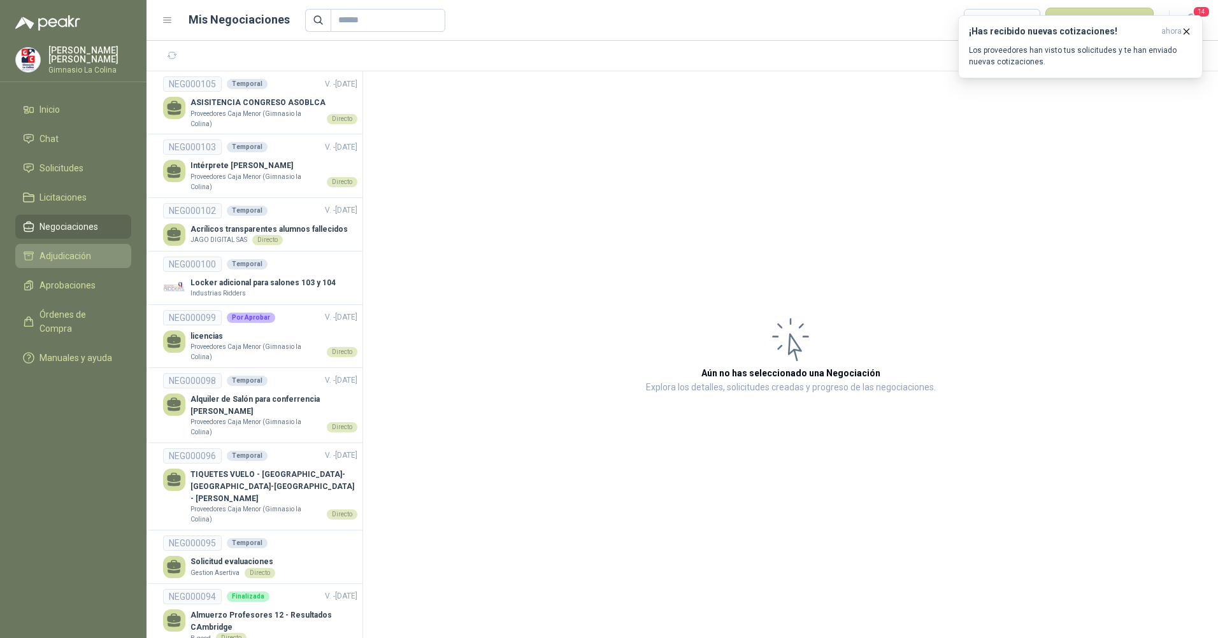
click at [83, 252] on span "Adjudicación" at bounding box center [65, 256] width 52 height 14
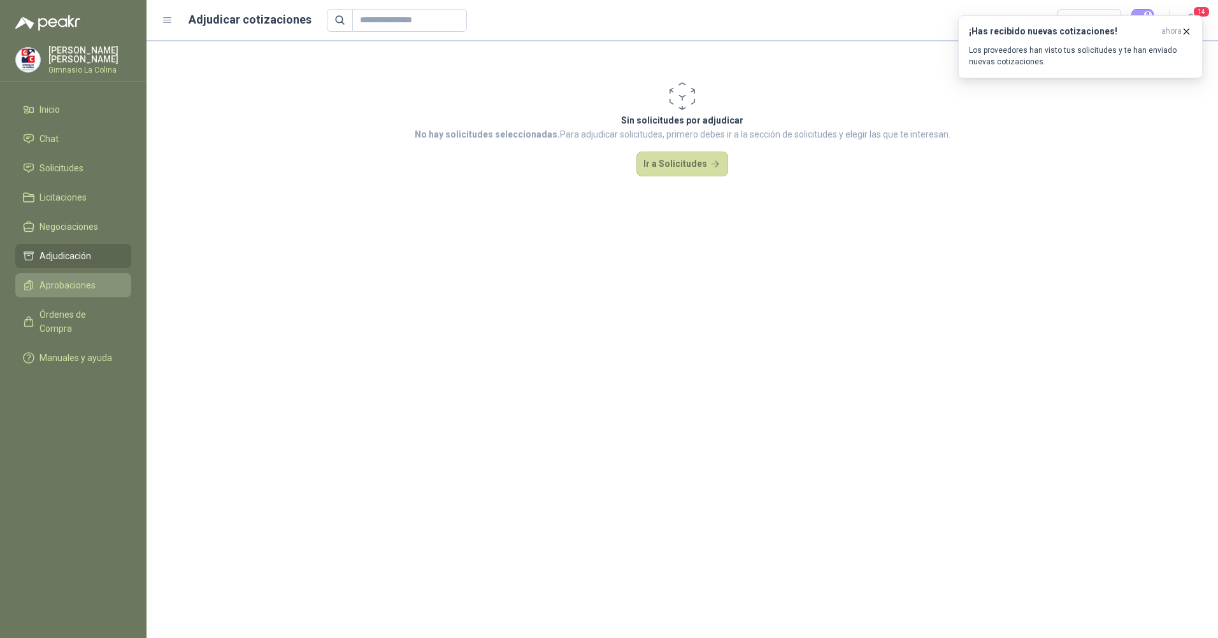
click at [90, 282] on span "Aprobaciones" at bounding box center [67, 285] width 56 height 14
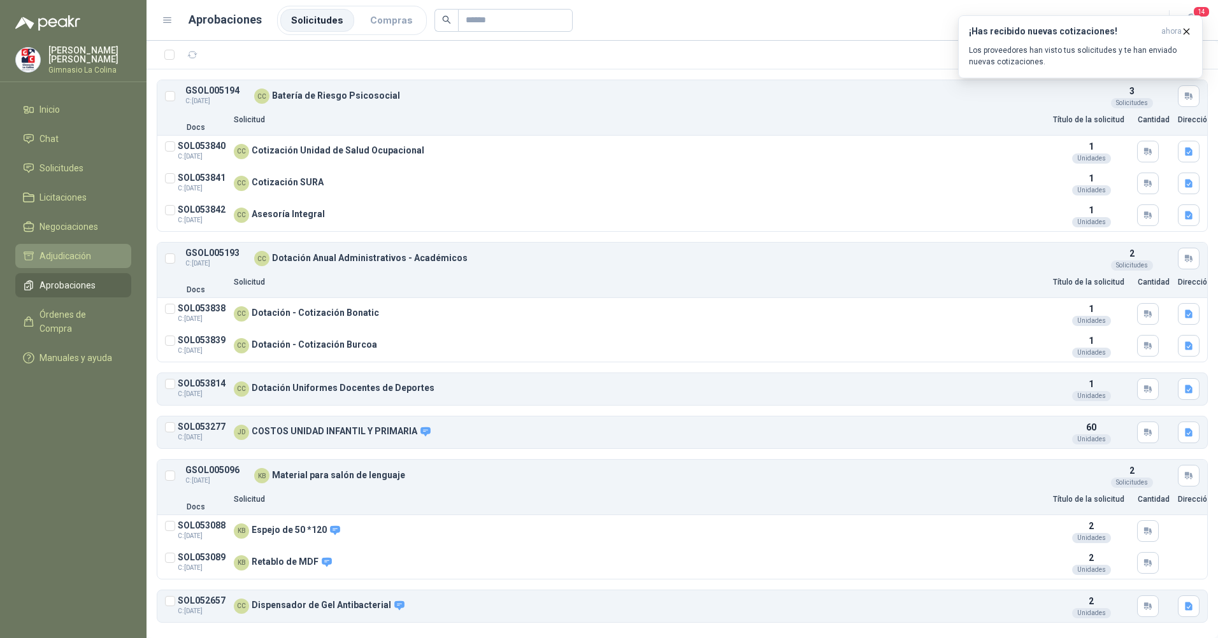
click at [66, 255] on span "Adjudicación" at bounding box center [65, 256] width 52 height 14
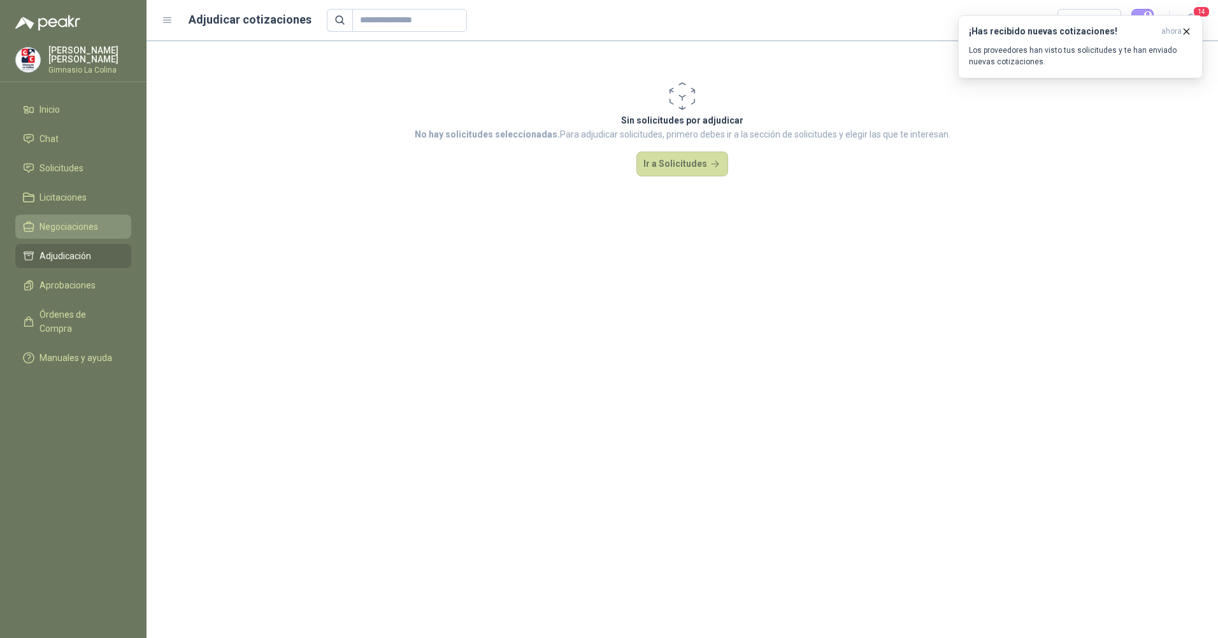
click at [65, 220] on span "Negociaciones" at bounding box center [68, 227] width 59 height 14
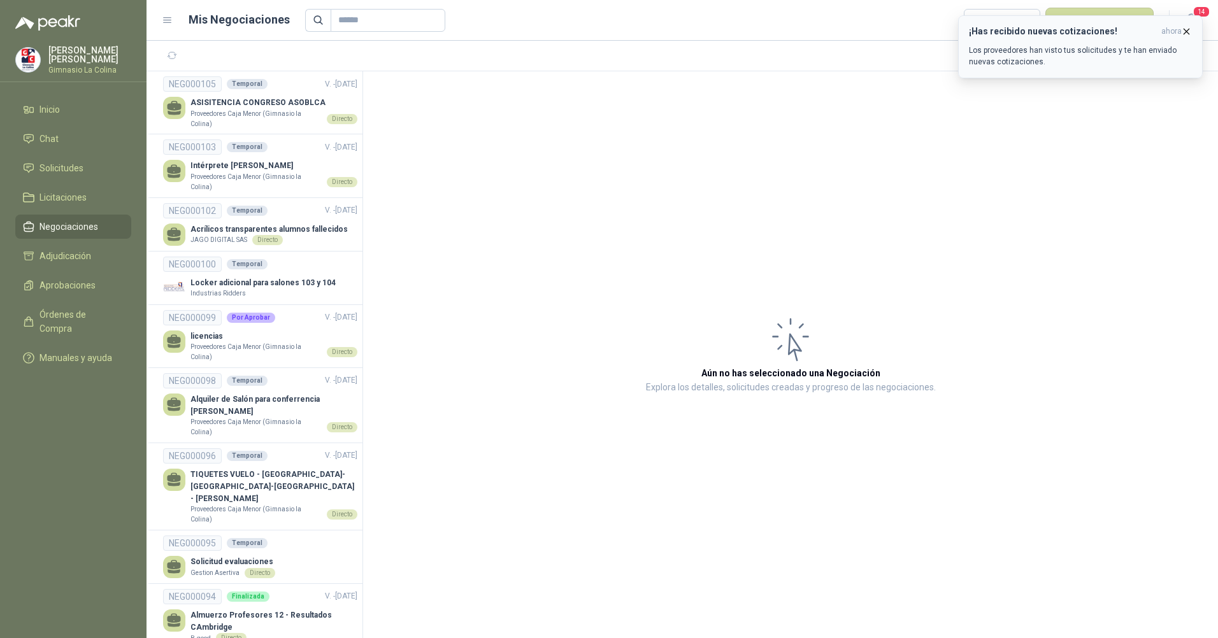
click at [1187, 32] on icon "button" at bounding box center [1186, 31] width 5 height 5
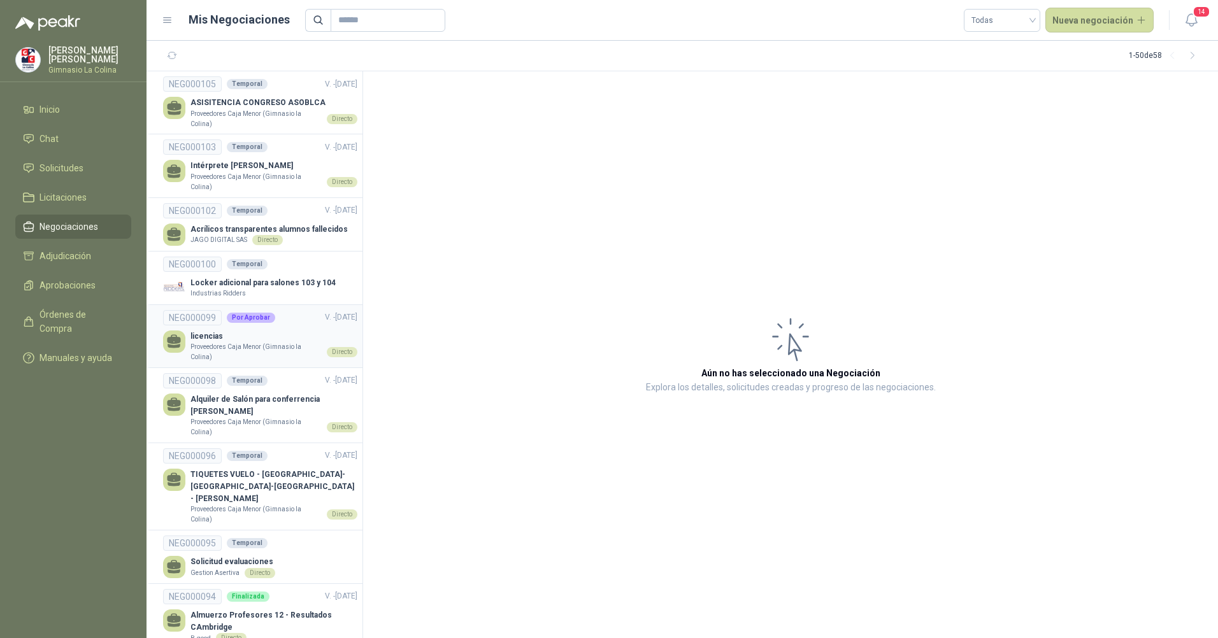
click at [252, 317] on div "Por Aprobar" at bounding box center [251, 318] width 48 height 10
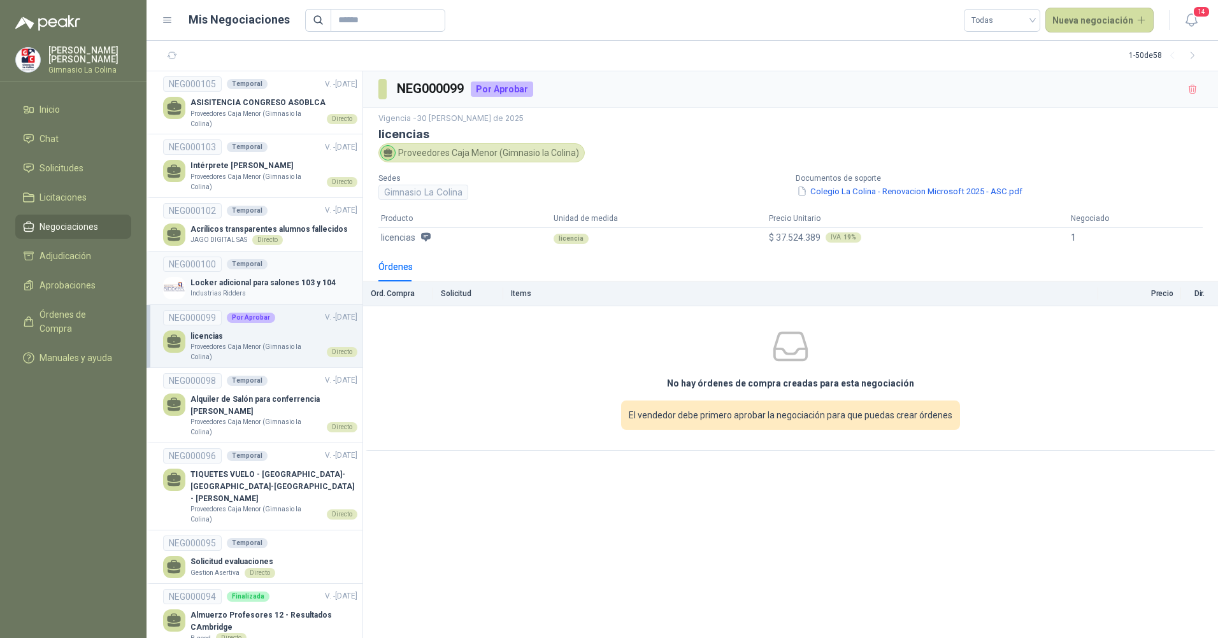
click at [224, 289] on p "Industrias Ridders" at bounding box center [217, 294] width 55 height 10
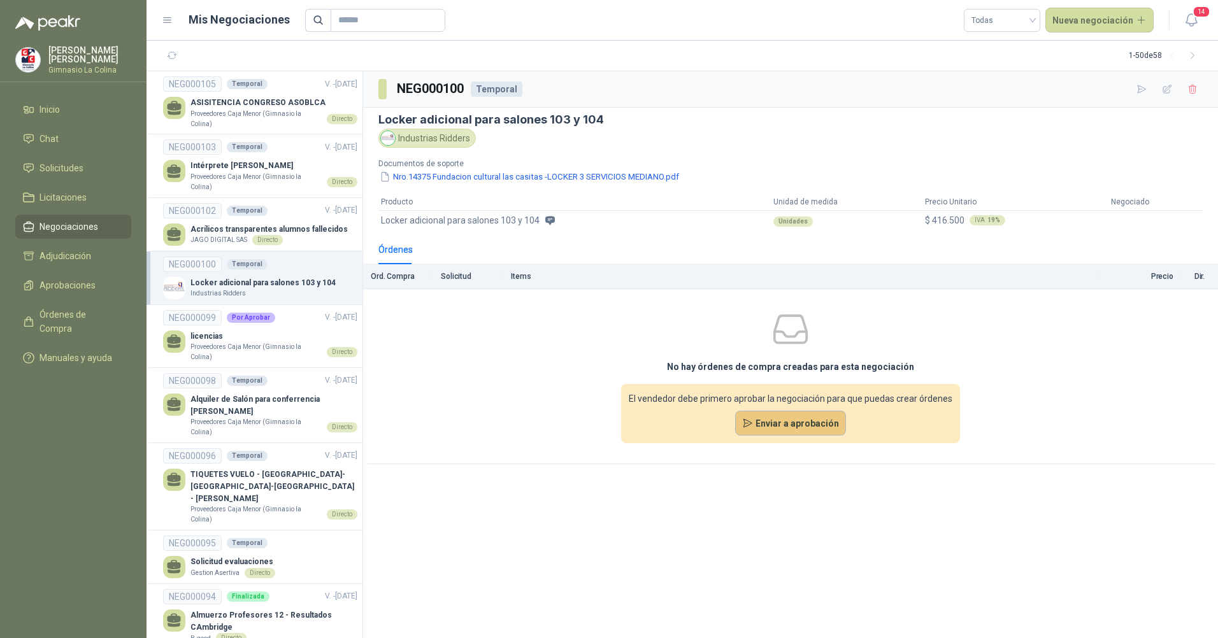
click at [785, 425] on button "Enviar a aprobación" at bounding box center [790, 423] width 111 height 25
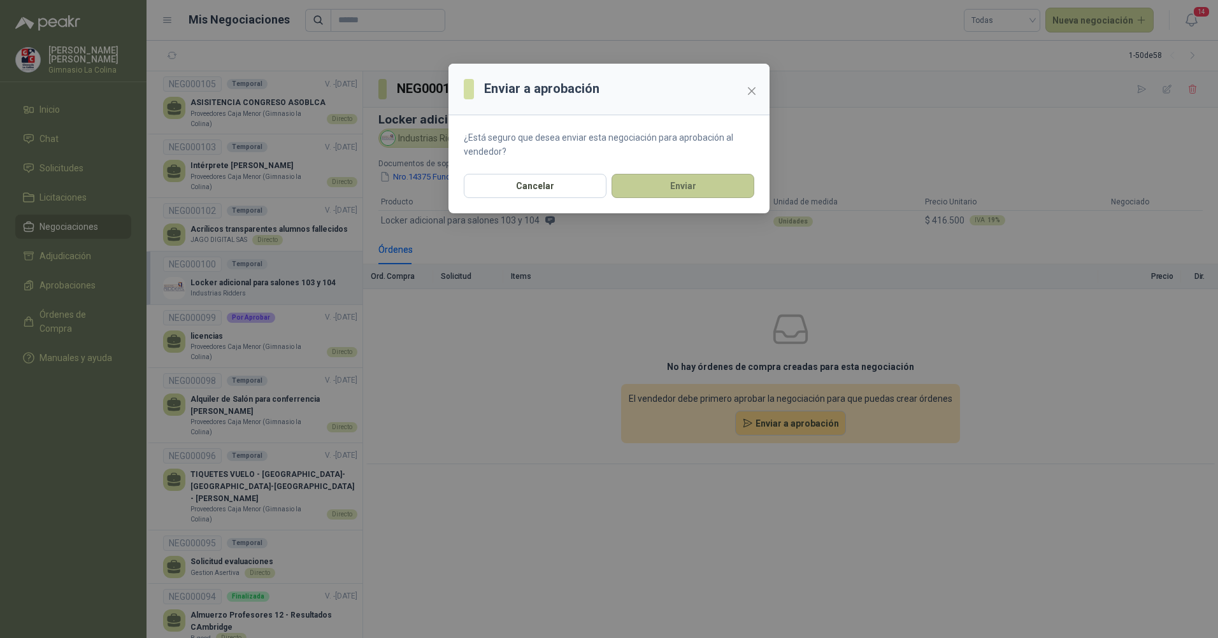
click at [699, 189] on button "Enviar" at bounding box center [682, 186] width 143 height 24
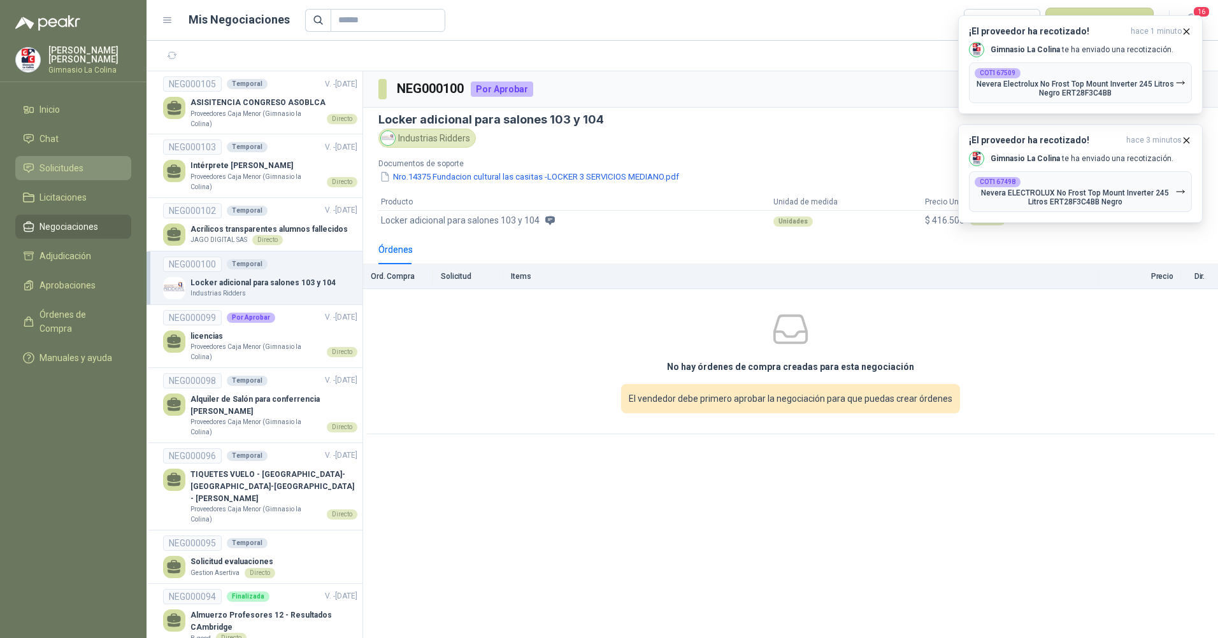
click at [55, 169] on span "Solicitudes" at bounding box center [61, 168] width 44 height 14
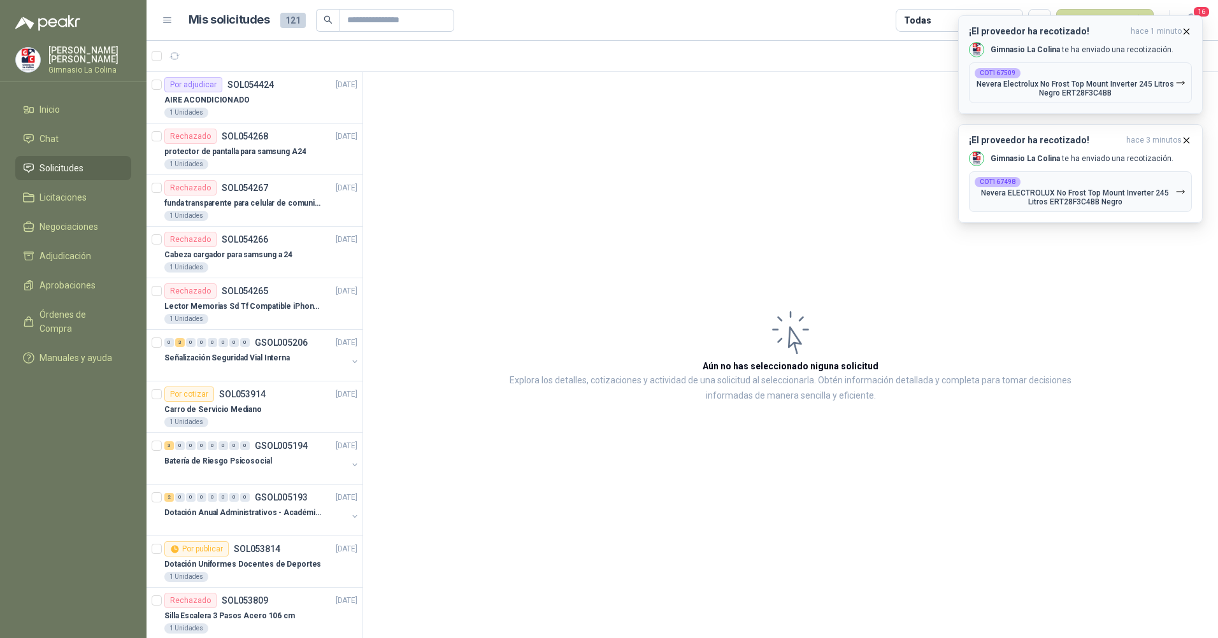
click at [1187, 30] on icon "button" at bounding box center [1186, 31] width 11 height 11
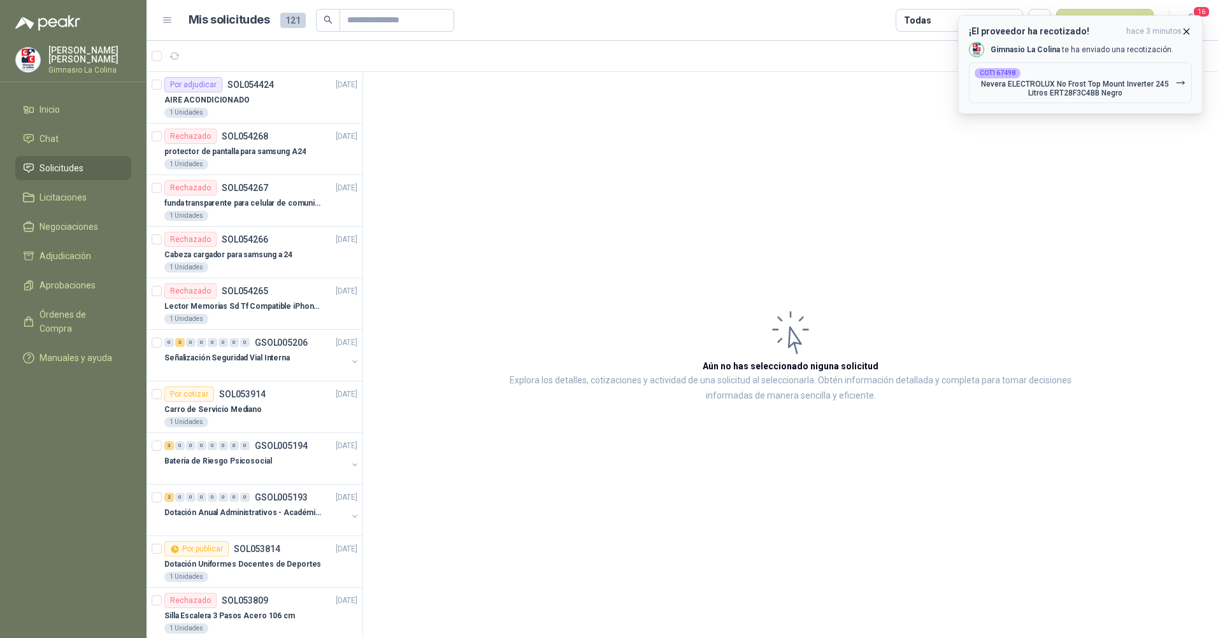
click at [1187, 32] on icon "button" at bounding box center [1186, 31] width 5 height 5
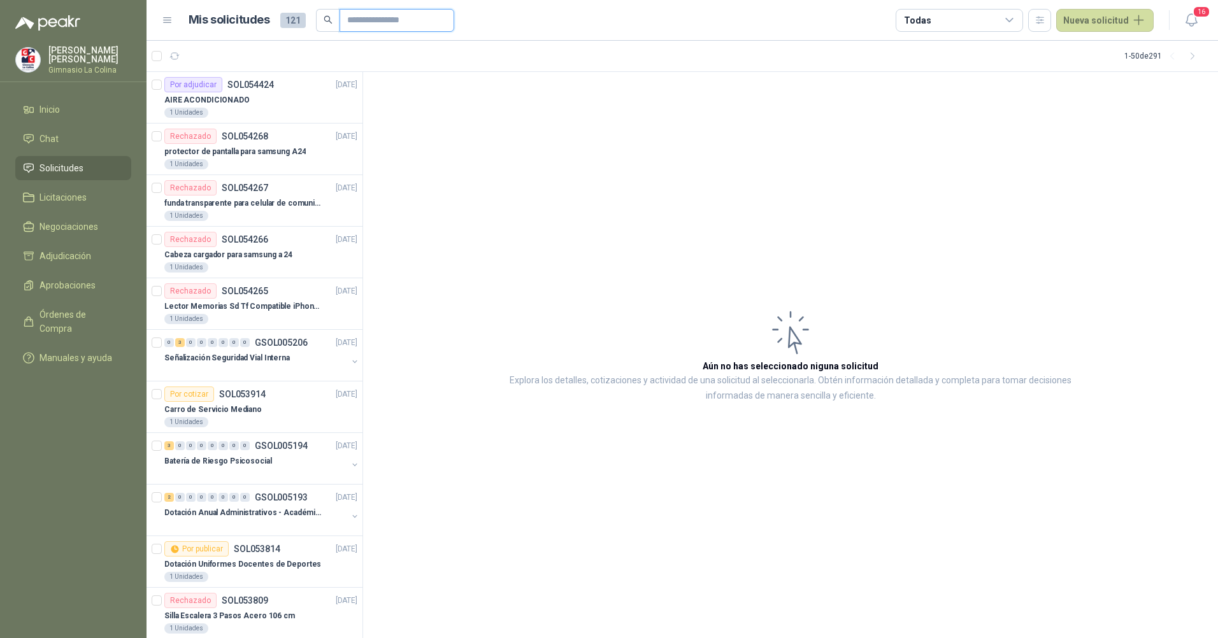
click at [412, 18] on input "text" at bounding box center [391, 21] width 89 height 22
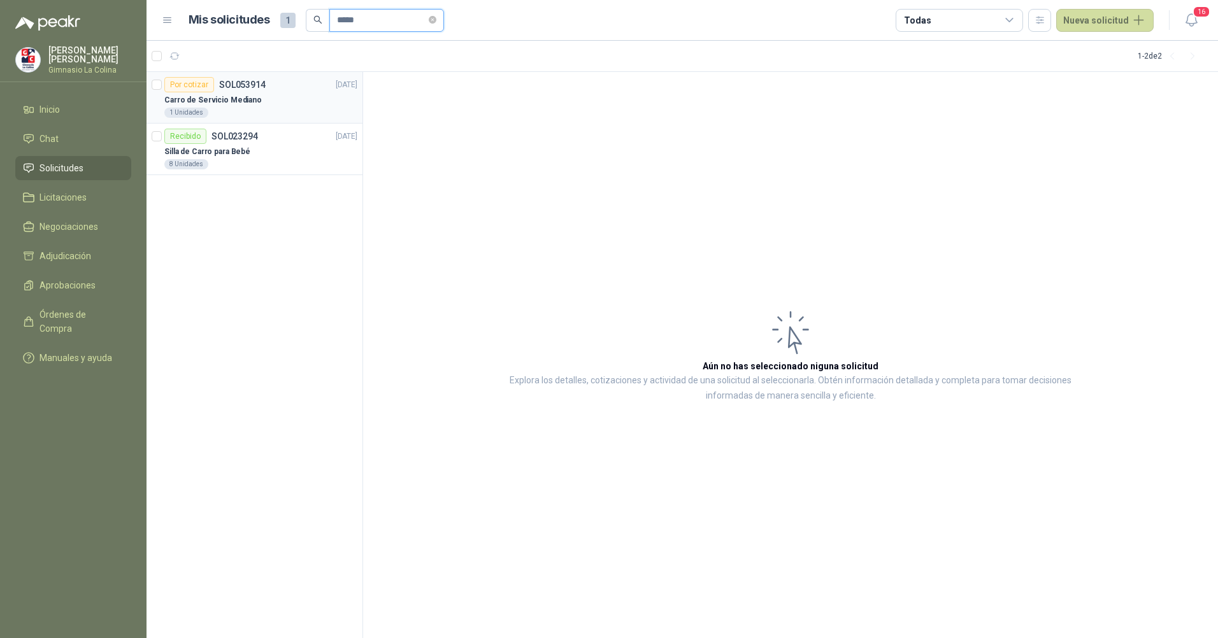
type input "*****"
click at [240, 82] on p "SOL053914" at bounding box center [242, 84] width 46 height 9
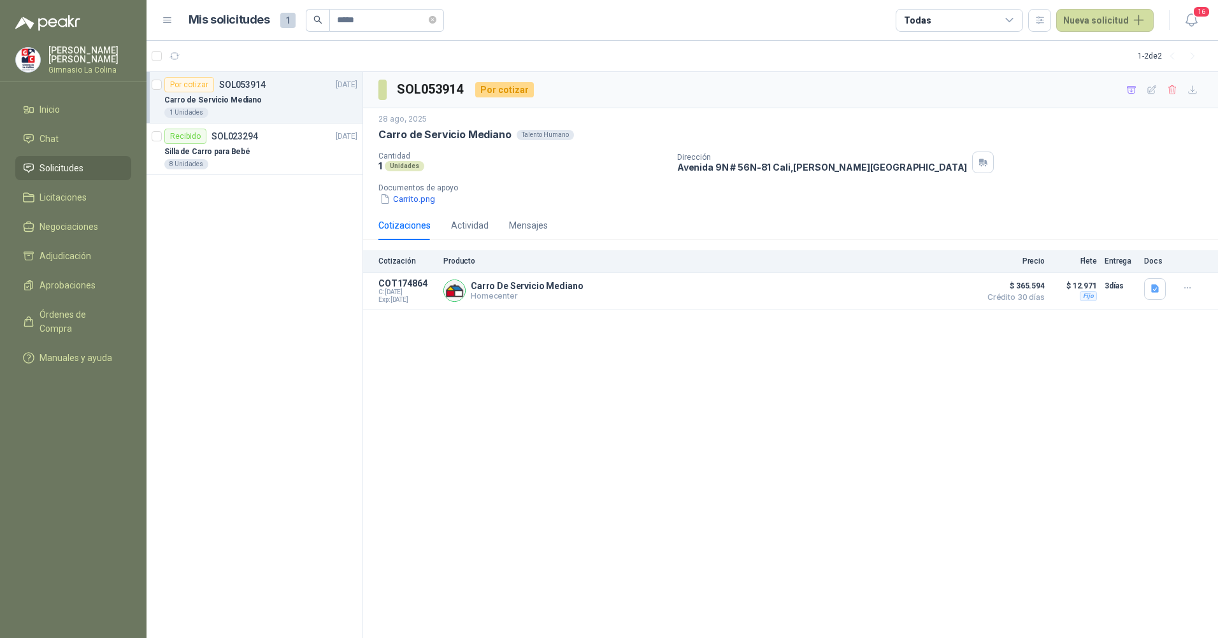
drag, startPoint x: 494, startPoint y: 218, endPoint x: 476, endPoint y: 223, distance: 17.8
click at [490, 220] on div "Cotizaciones Actividad Mensajes" at bounding box center [462, 225] width 169 height 29
click at [467, 227] on div "Actividad" at bounding box center [470, 225] width 38 height 14
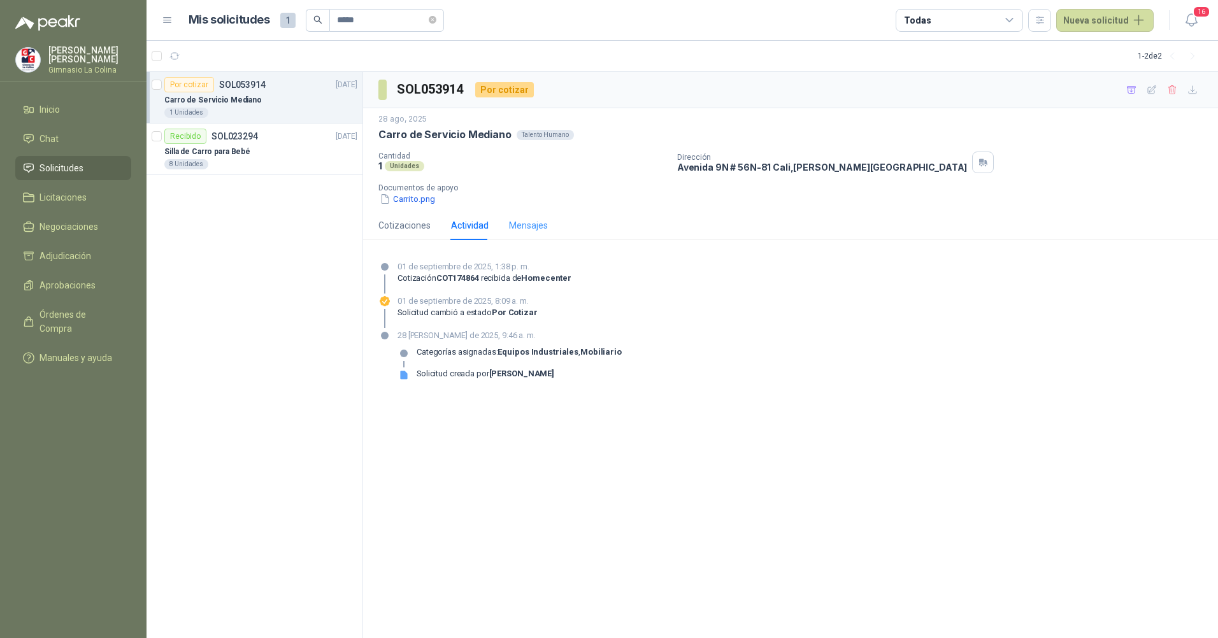
click at [522, 217] on div "Mensajes" at bounding box center [528, 225] width 39 height 29
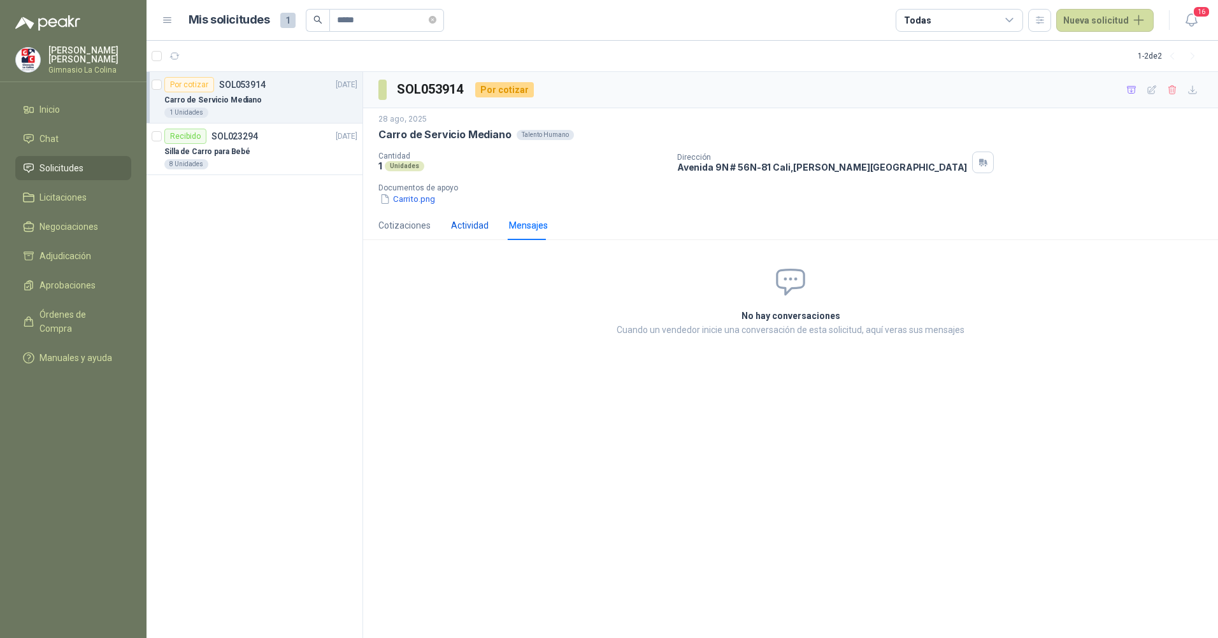
click at [471, 229] on div "Actividad" at bounding box center [470, 225] width 38 height 14
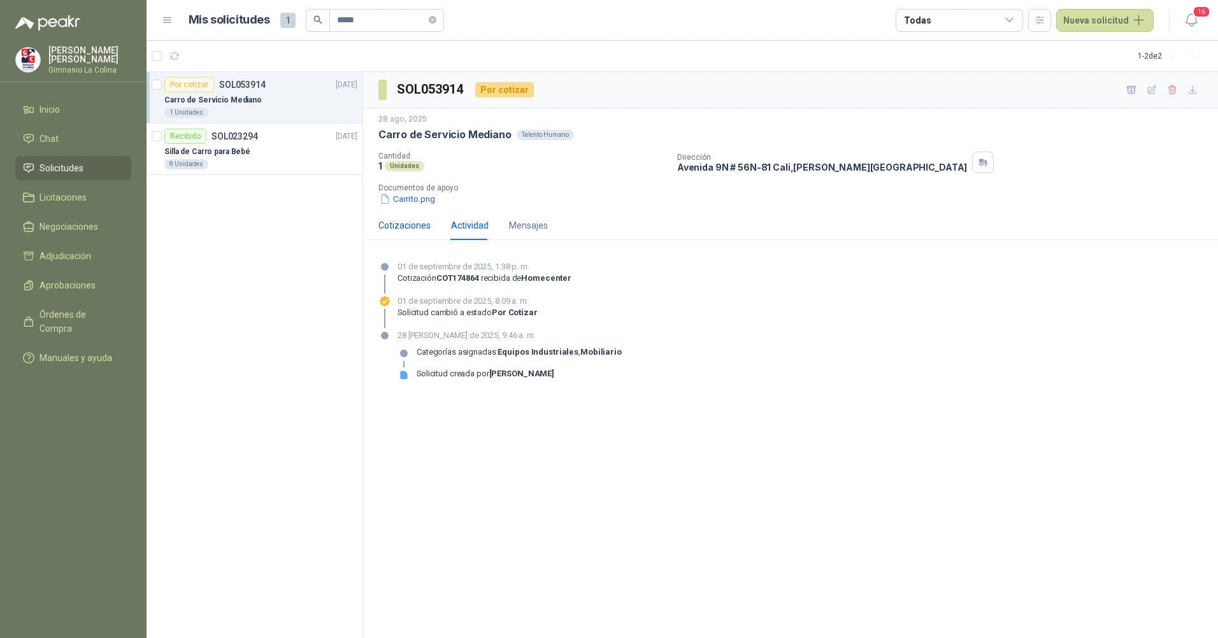
click at [412, 227] on div "Cotizaciones" at bounding box center [404, 225] width 52 height 14
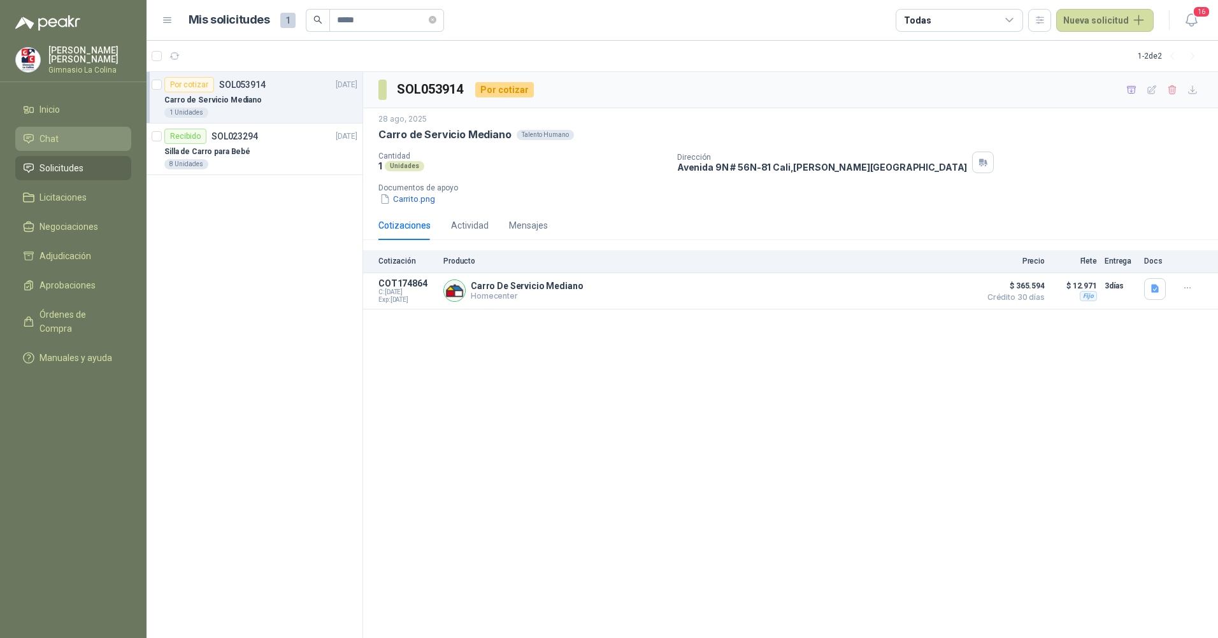
click at [55, 132] on span "Chat" at bounding box center [48, 139] width 19 height 14
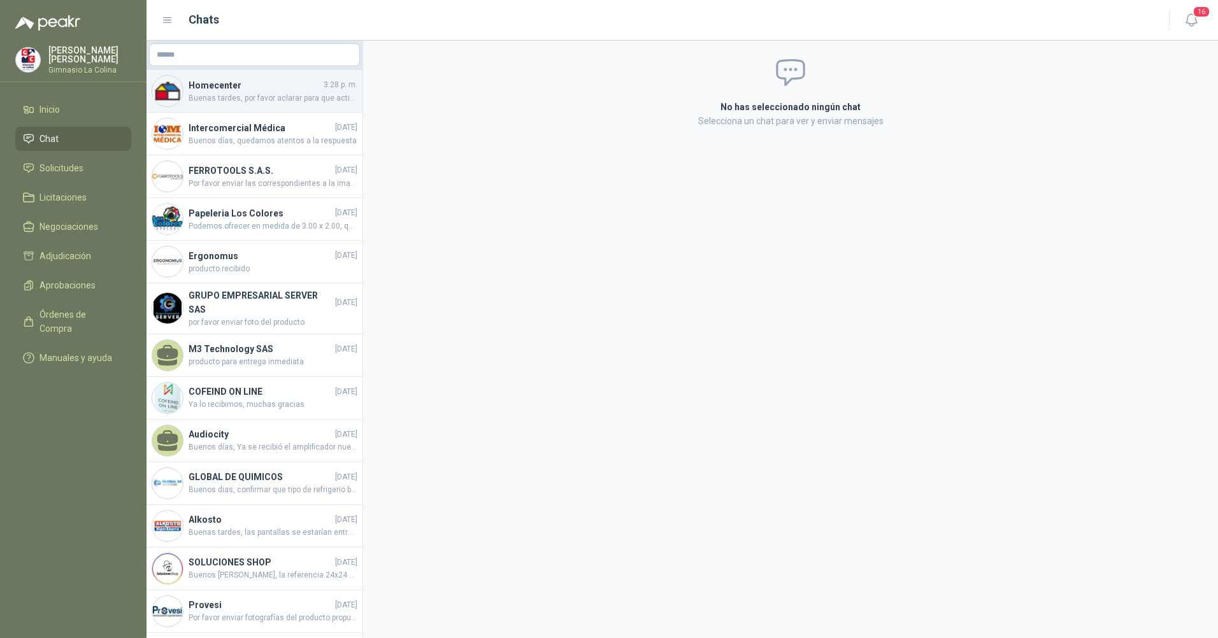
click at [246, 98] on span "Buenas tardes, por favor aclarar para que actividad necesitan este carro" at bounding box center [273, 98] width 169 height 12
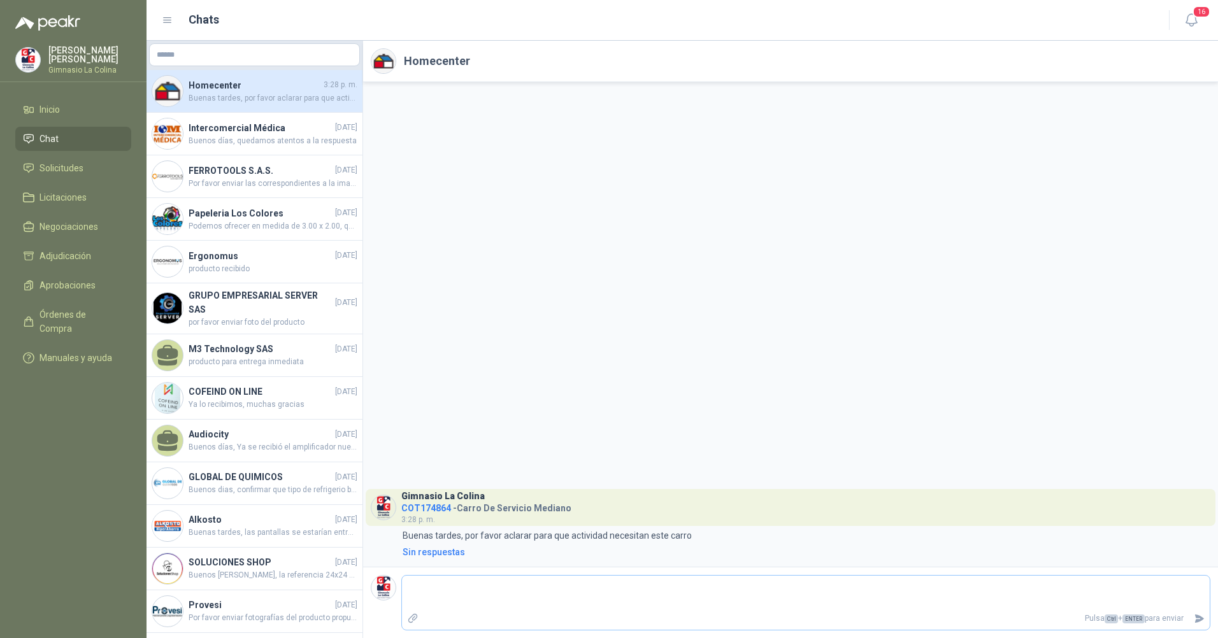
click at [714, 603] on textarea at bounding box center [806, 592] width 808 height 29
